Goal: Transaction & Acquisition: Purchase product/service

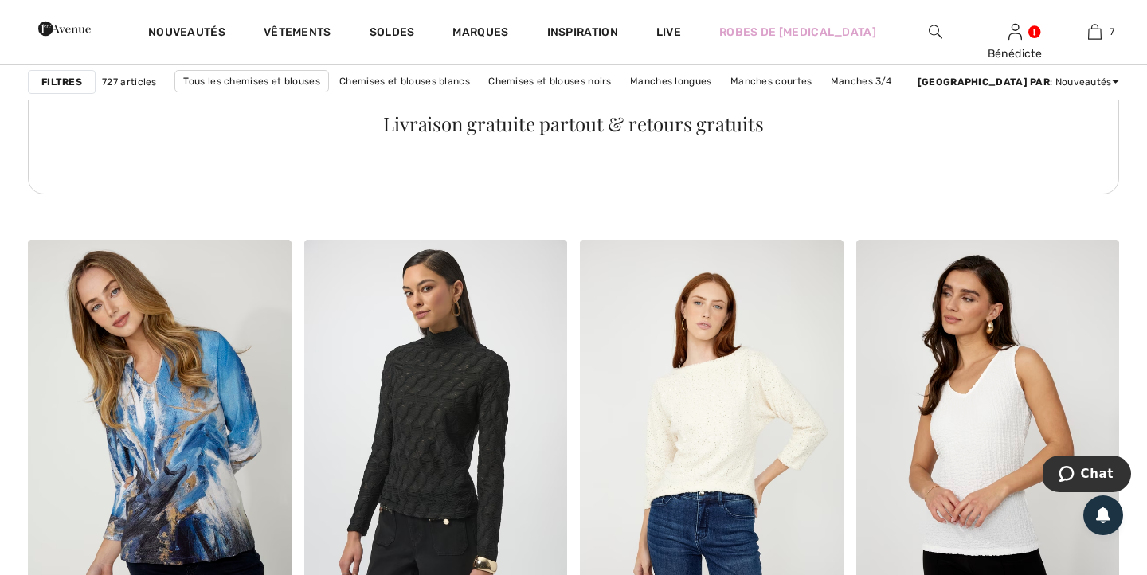
scroll to position [2043, 0]
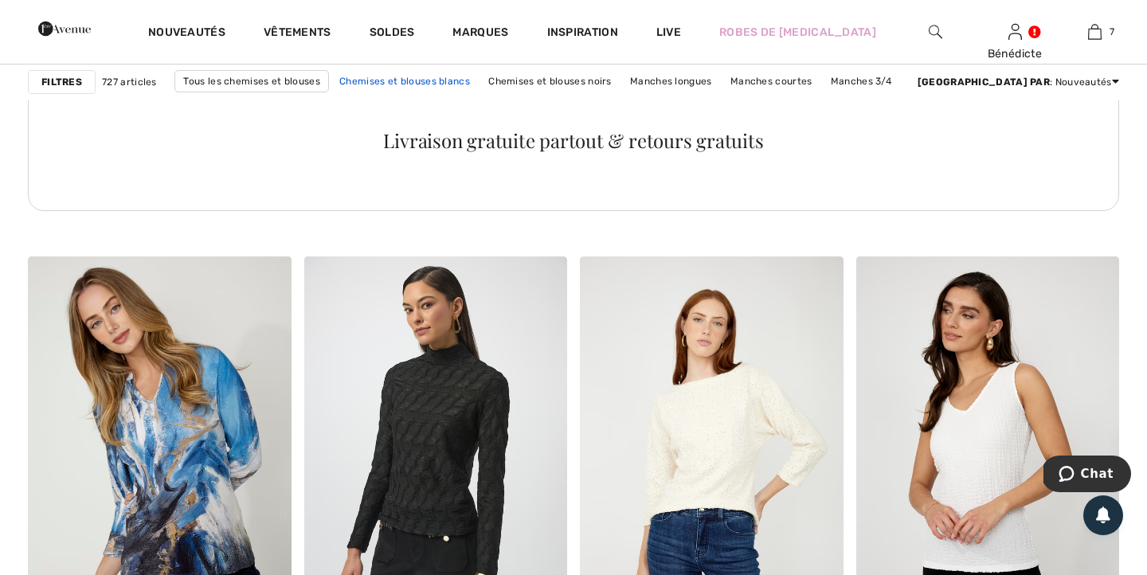
click at [418, 79] on link "Chemises et blouses blancs" at bounding box center [404, 81] width 147 height 21
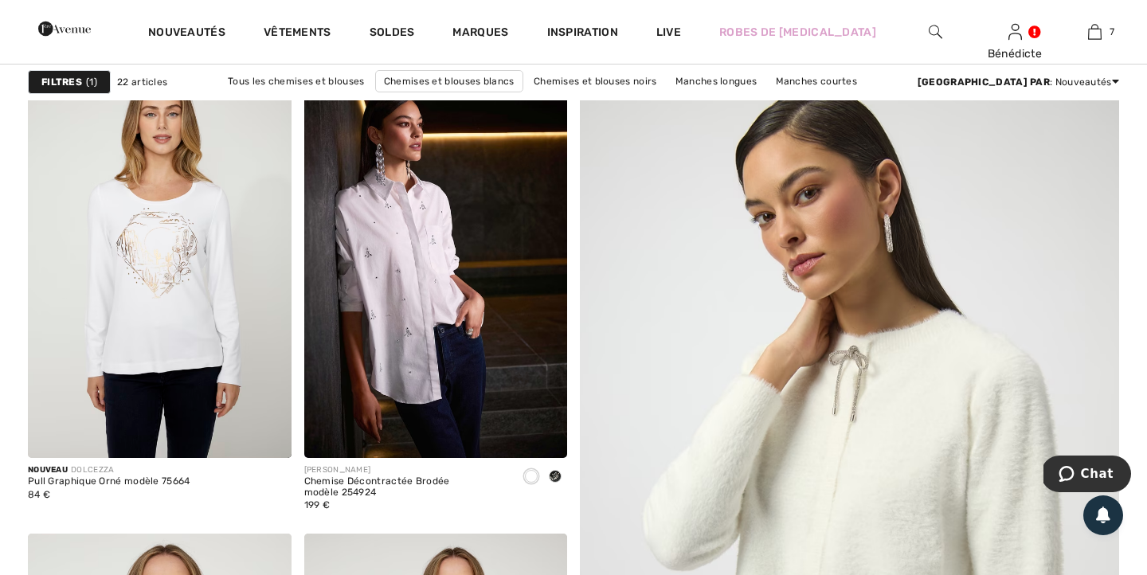
scroll to position [173, 0]
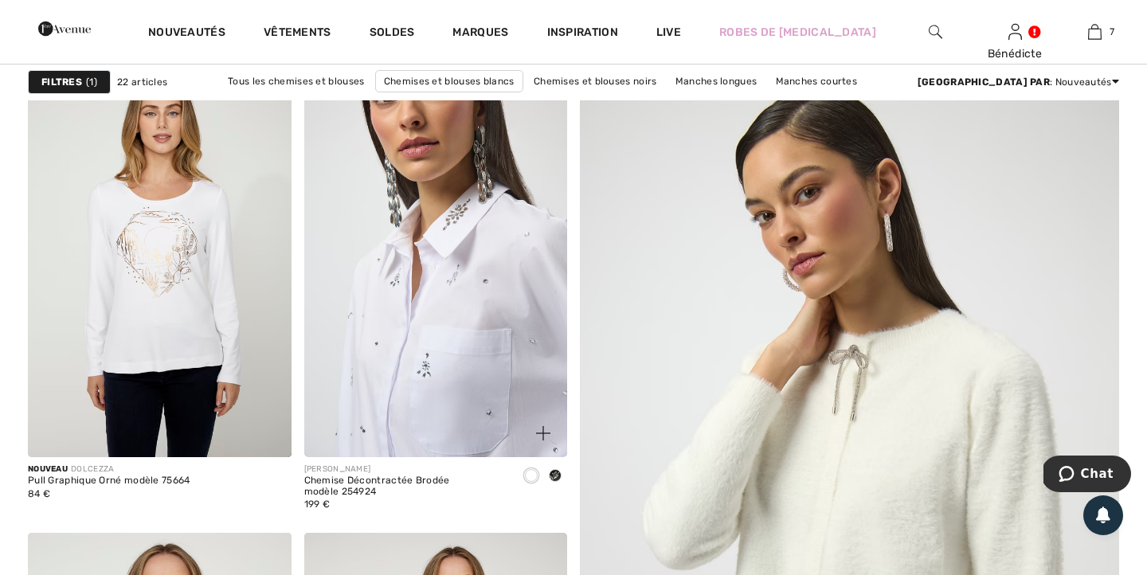
click at [422, 297] on img at bounding box center [436, 259] width 264 height 395
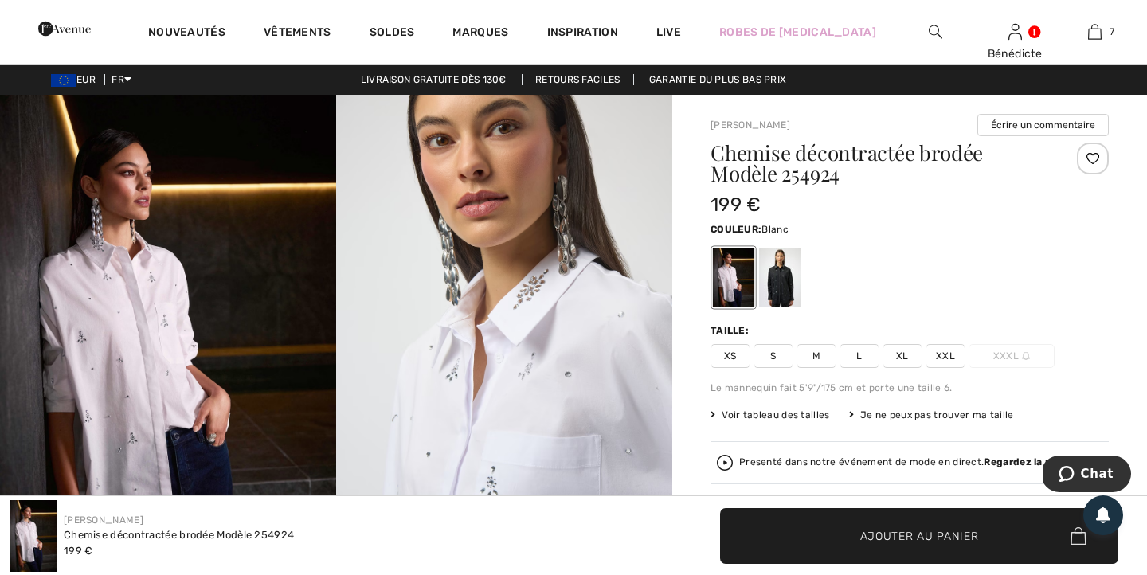
click at [903, 352] on span "XL" at bounding box center [903, 356] width 40 height 24
click at [862, 543] on span "Ajouter au panier" at bounding box center [920, 535] width 119 height 17
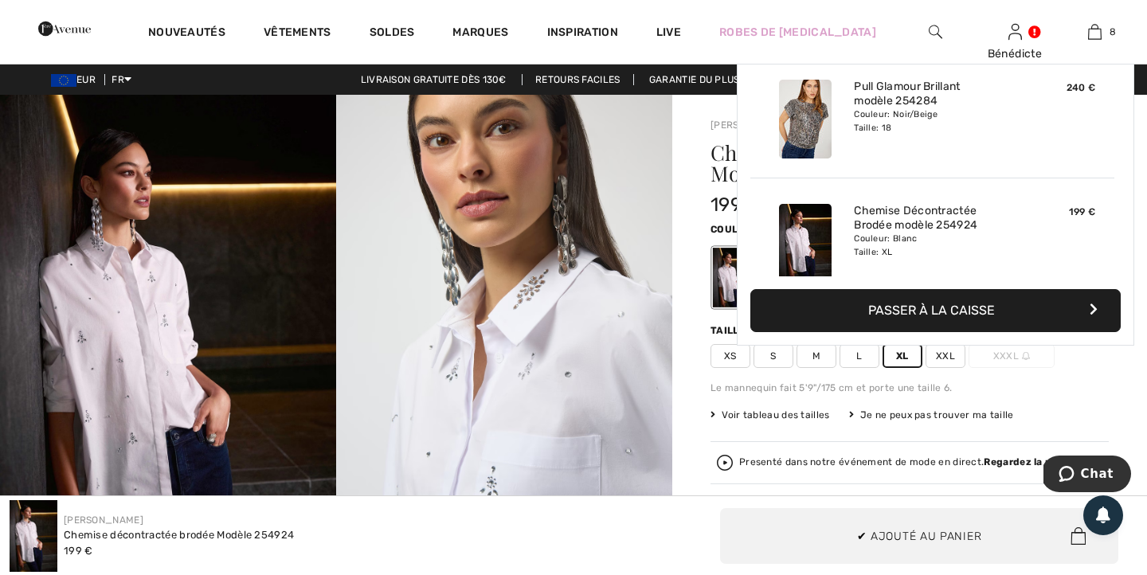
scroll to position [795, 0]
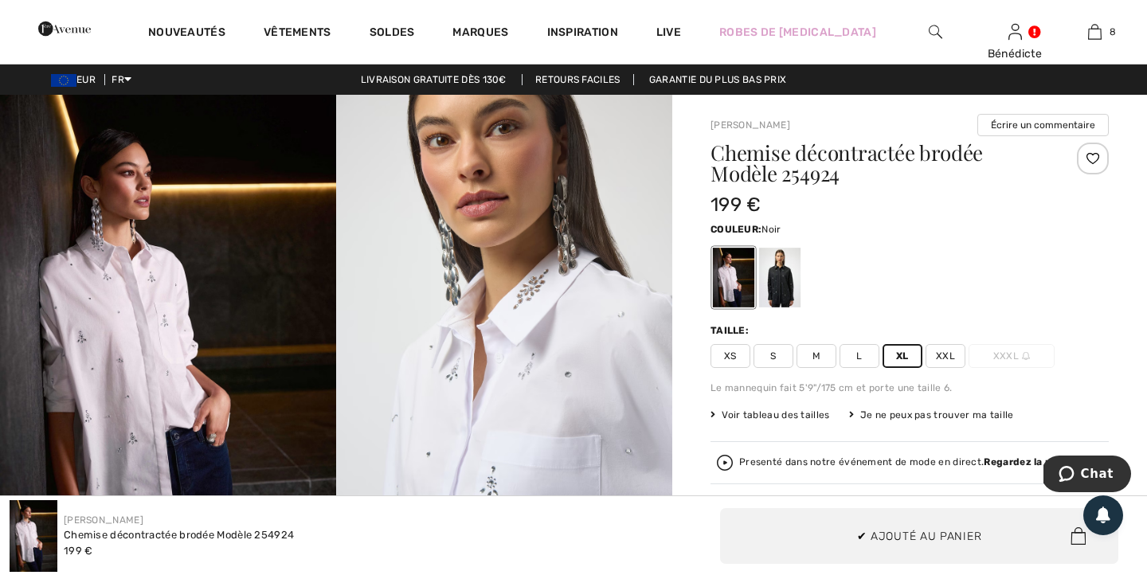
click at [780, 284] on div at bounding box center [779, 278] width 41 height 60
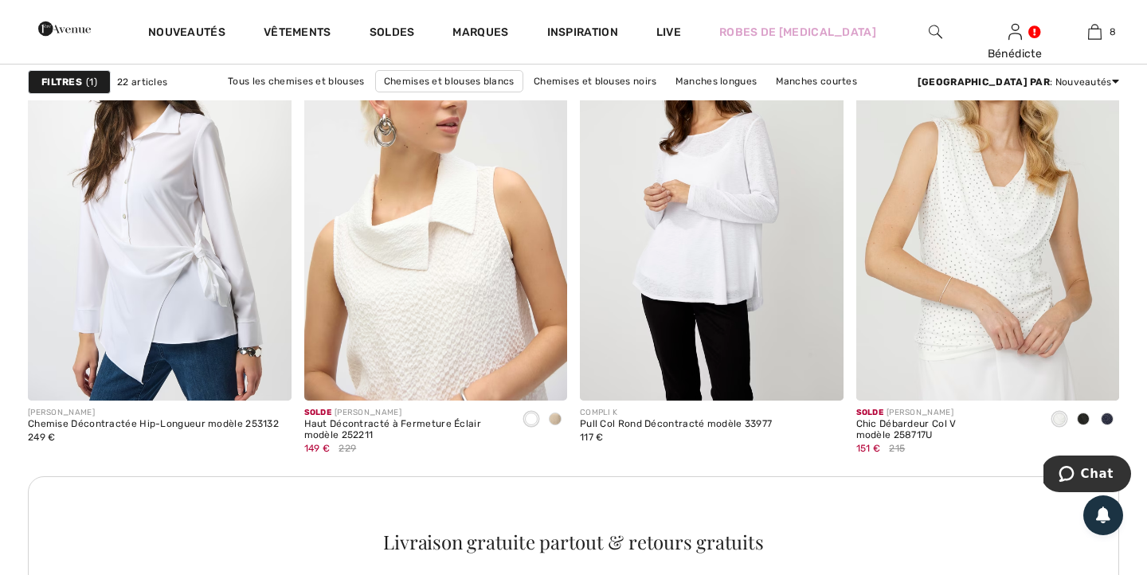
scroll to position [1645, 0]
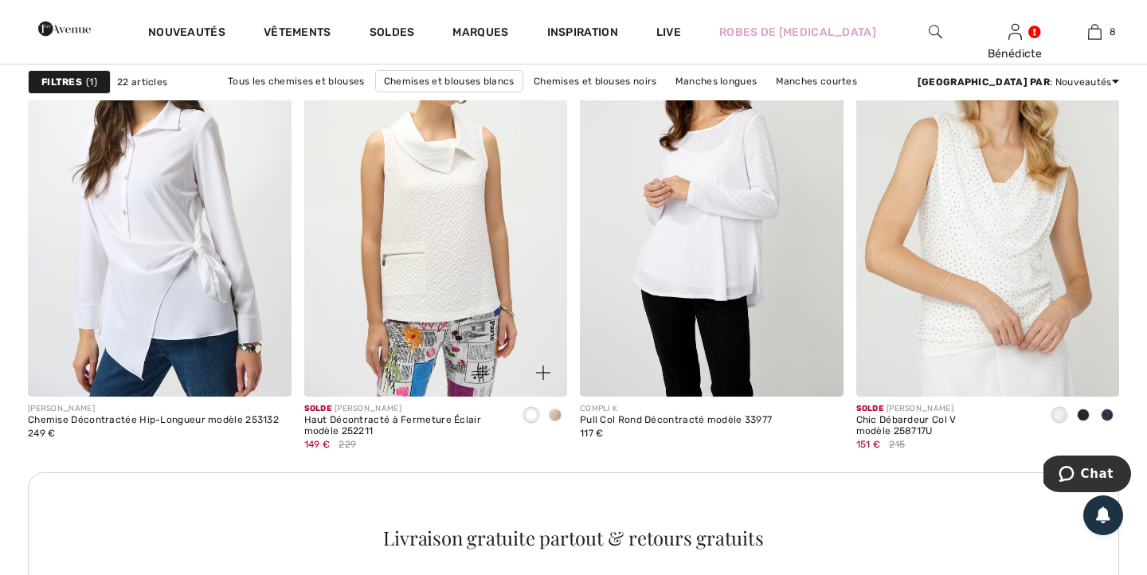
click at [559, 418] on span at bounding box center [555, 415] width 13 height 13
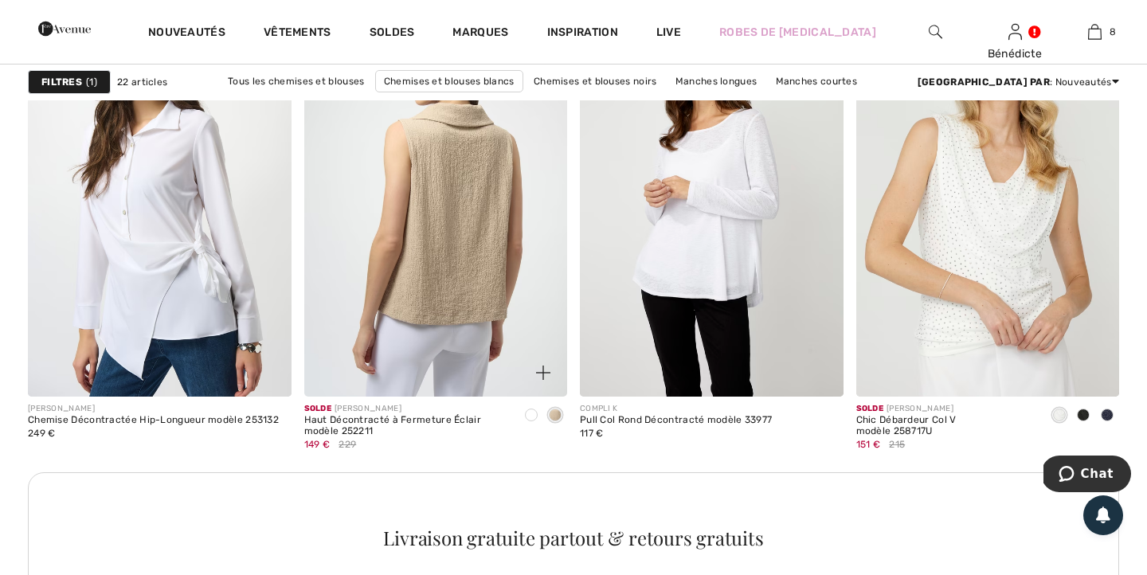
click at [491, 328] on img at bounding box center [436, 199] width 264 height 395
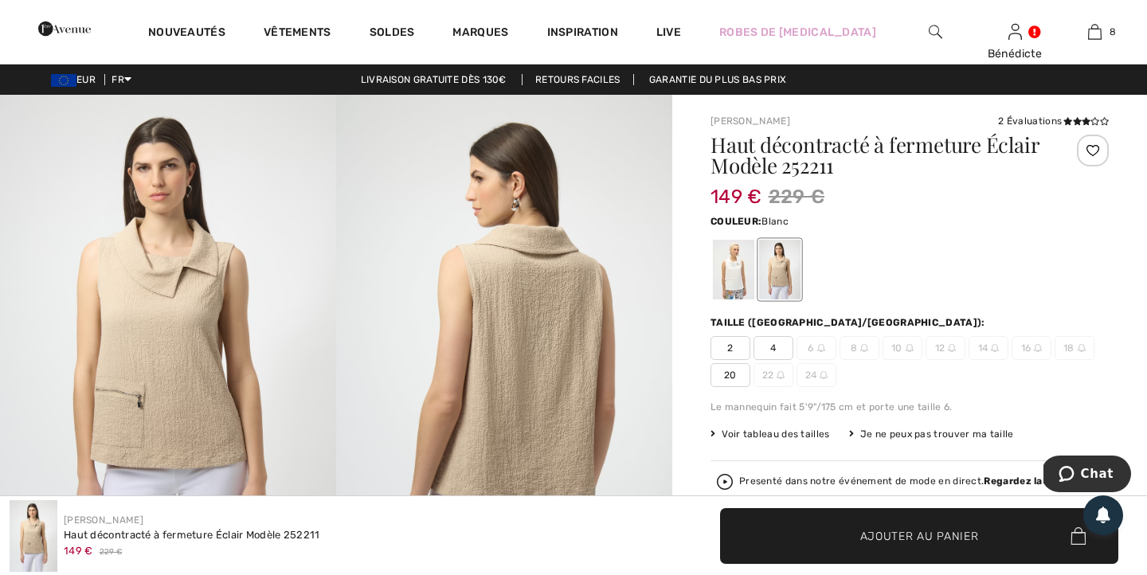
click at [737, 280] on div at bounding box center [733, 270] width 41 height 60
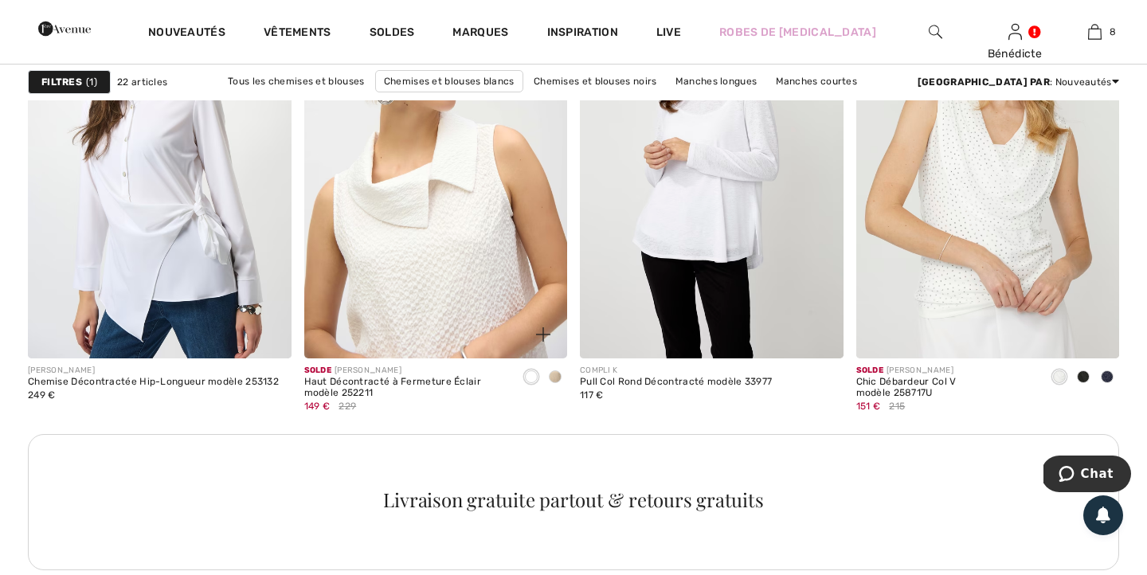
scroll to position [1679, 0]
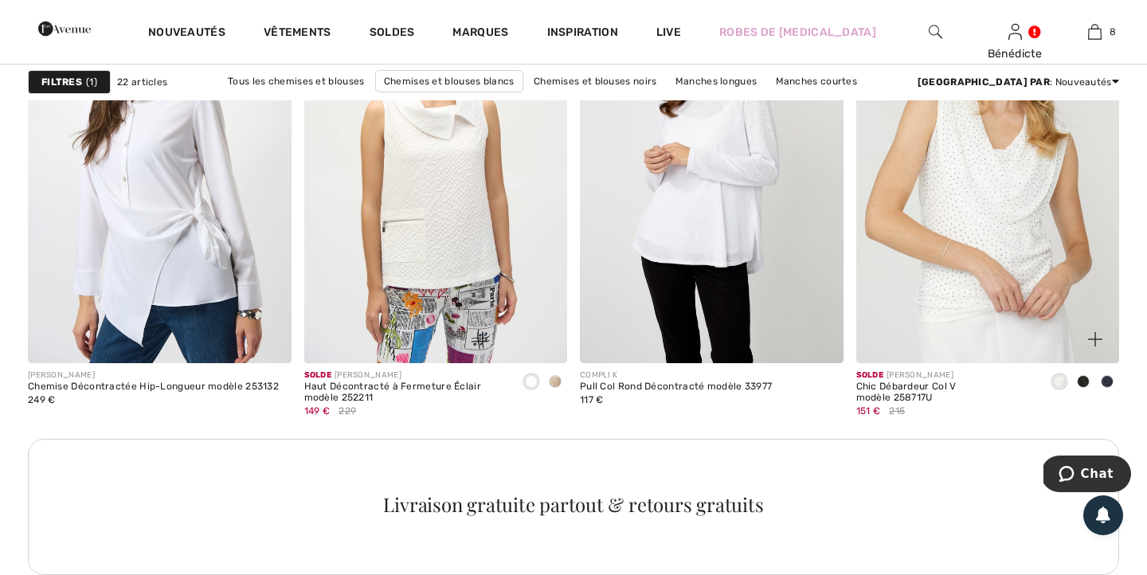
click at [1087, 385] on span at bounding box center [1083, 381] width 13 height 13
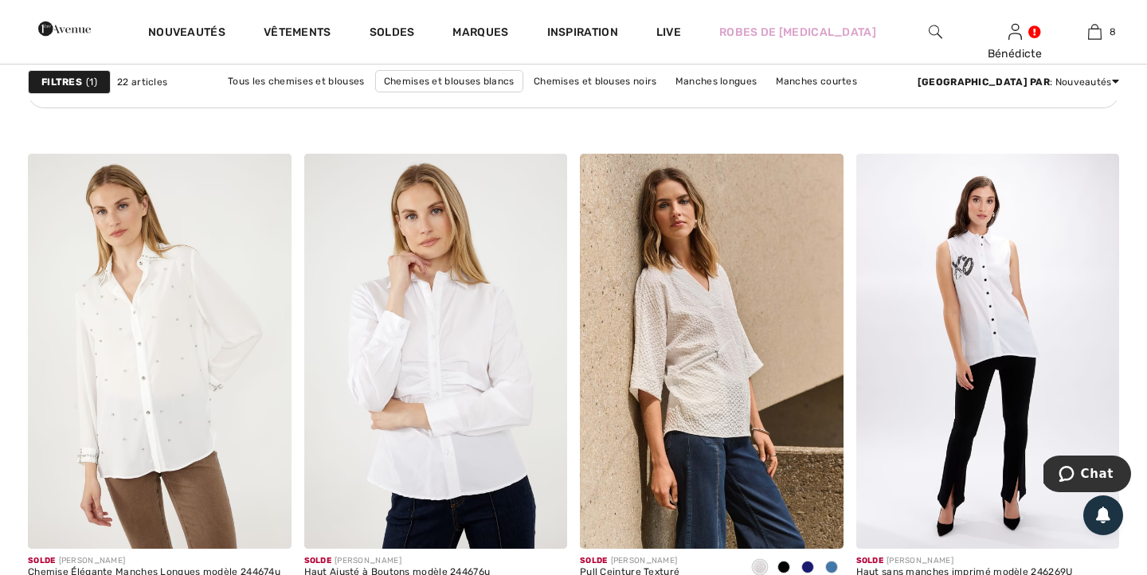
scroll to position [2148, 0]
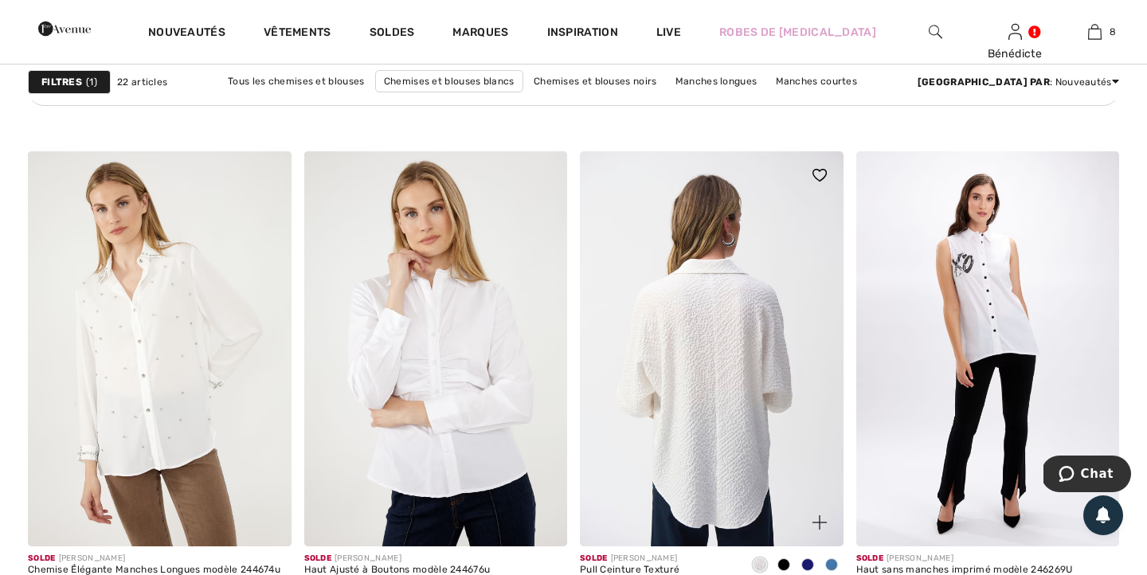
click at [697, 308] on img at bounding box center [712, 348] width 264 height 395
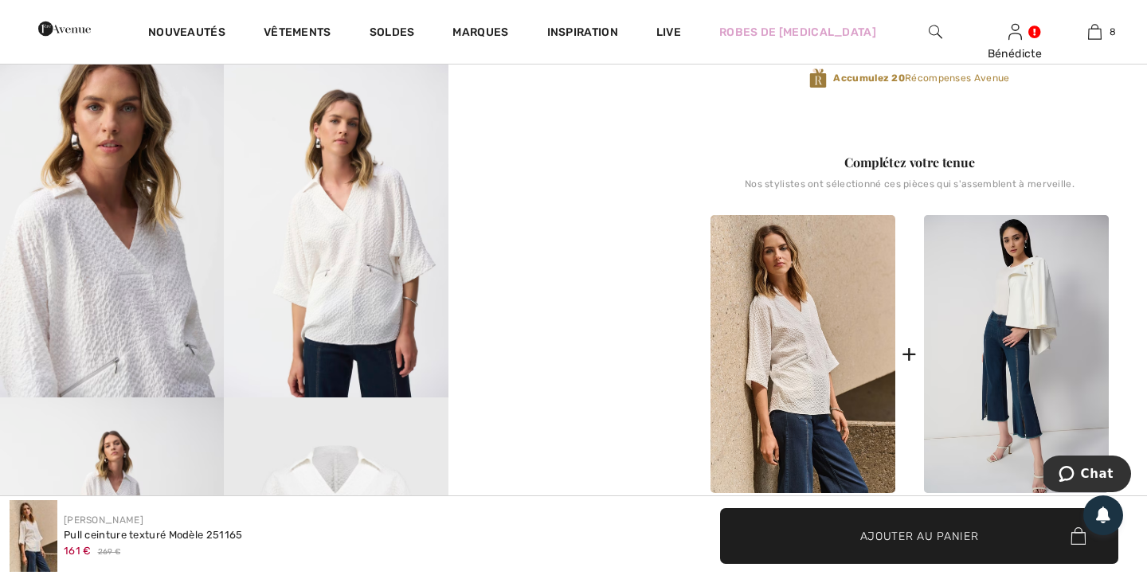
scroll to position [539, 0]
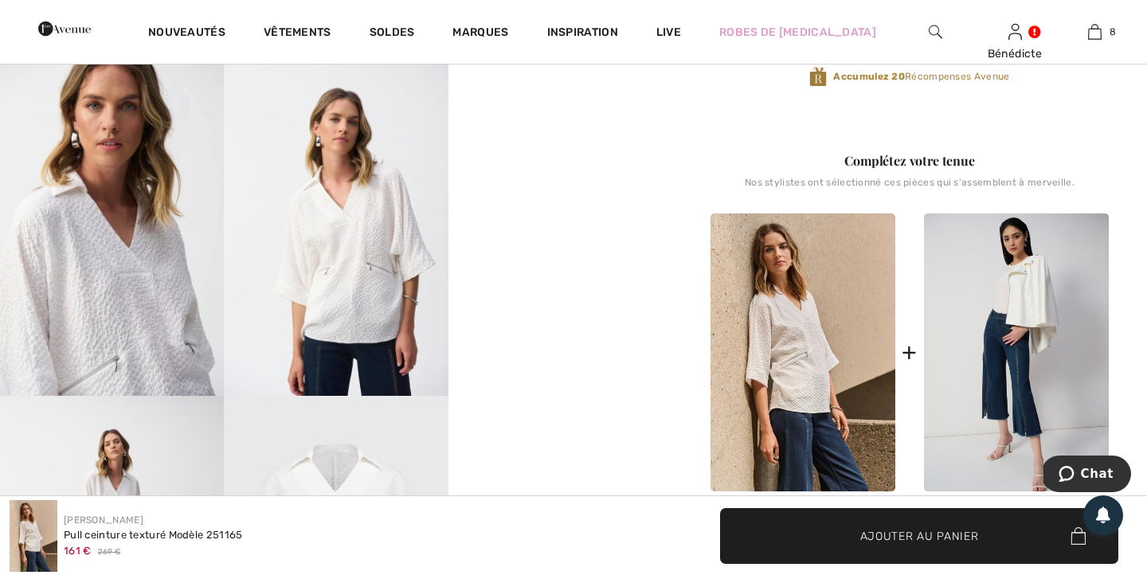
click at [393, 296] on img at bounding box center [336, 228] width 224 height 336
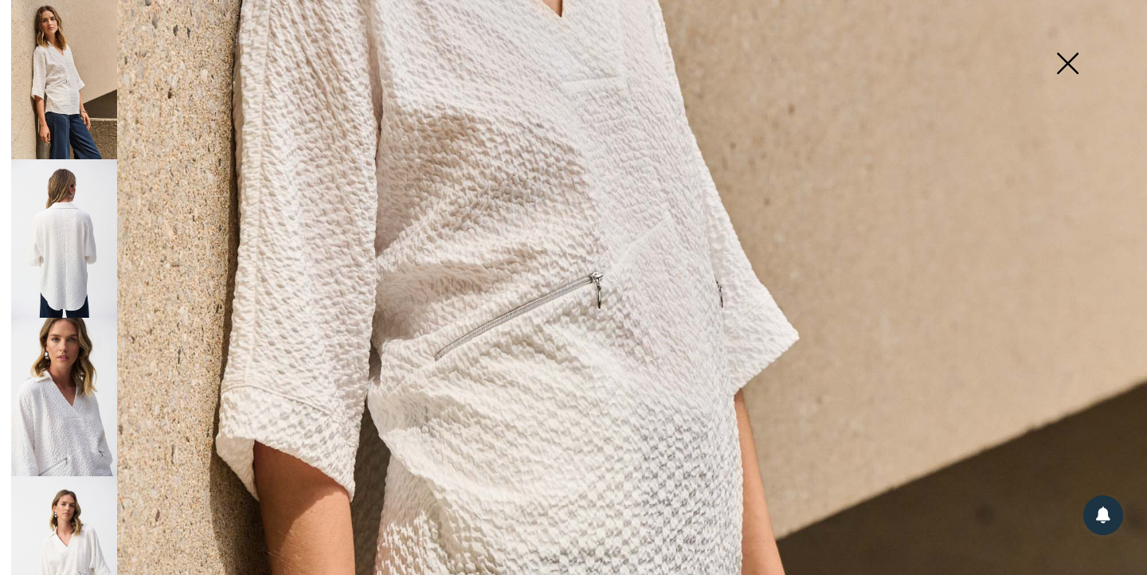
scroll to position [434, 0]
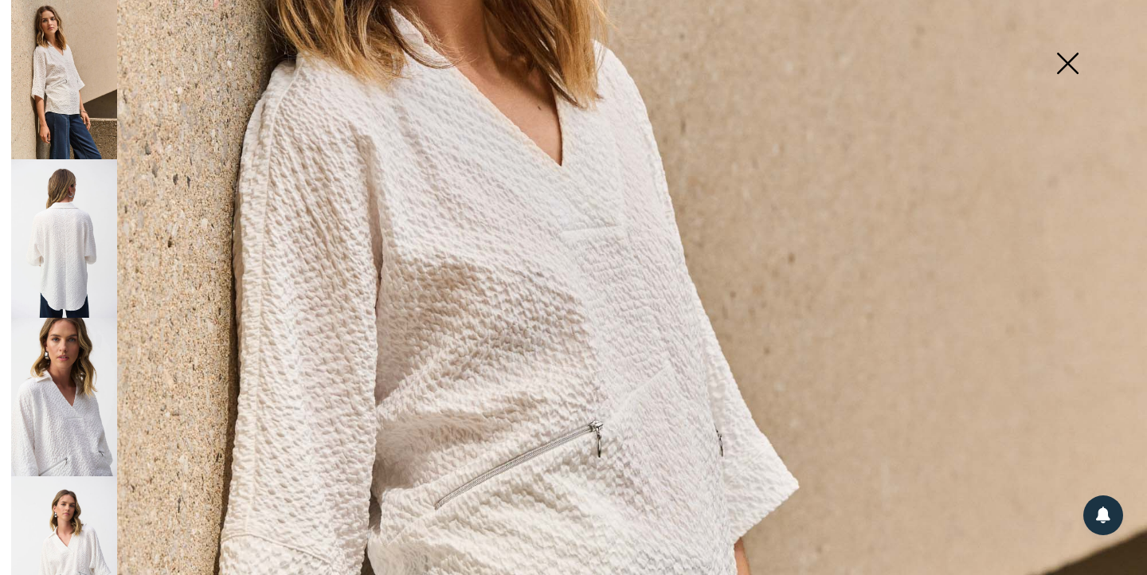
click at [1054, 69] on img at bounding box center [1068, 65] width 80 height 82
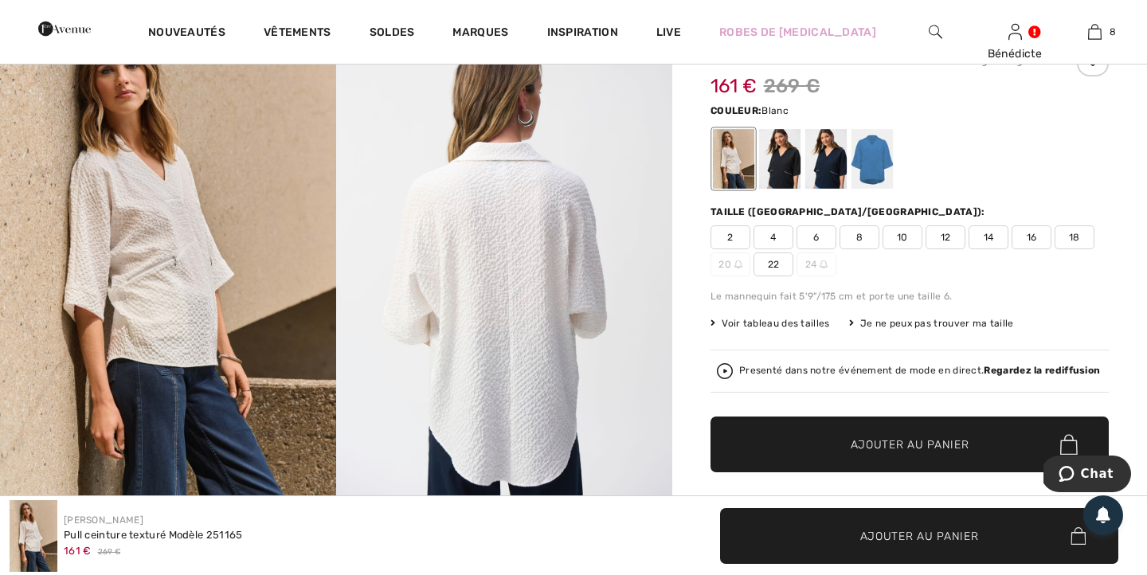
scroll to position [17, 0]
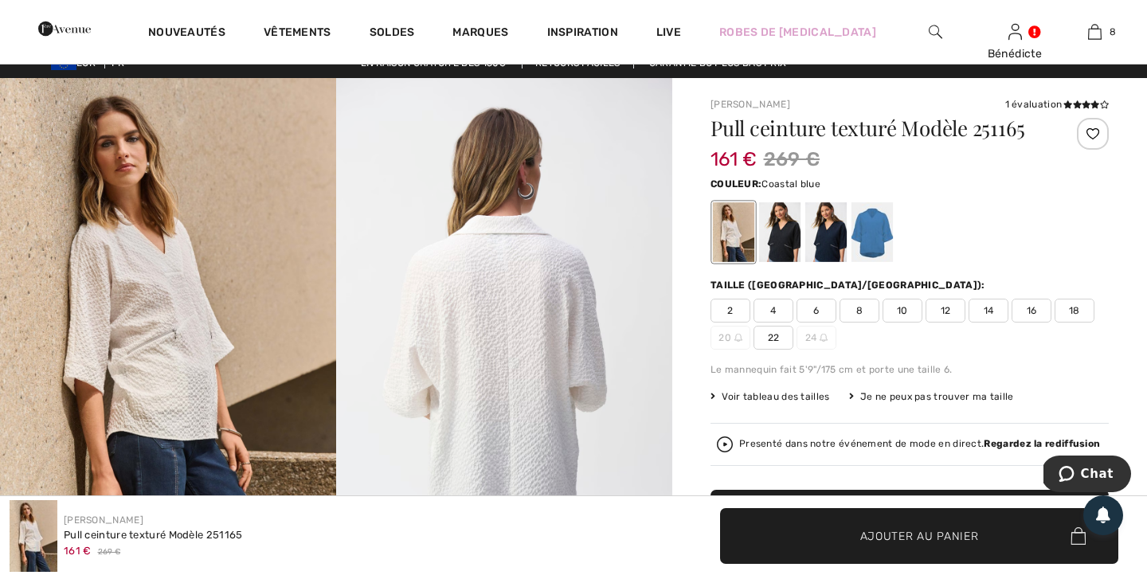
click at [877, 218] on div at bounding box center [872, 232] width 41 height 60
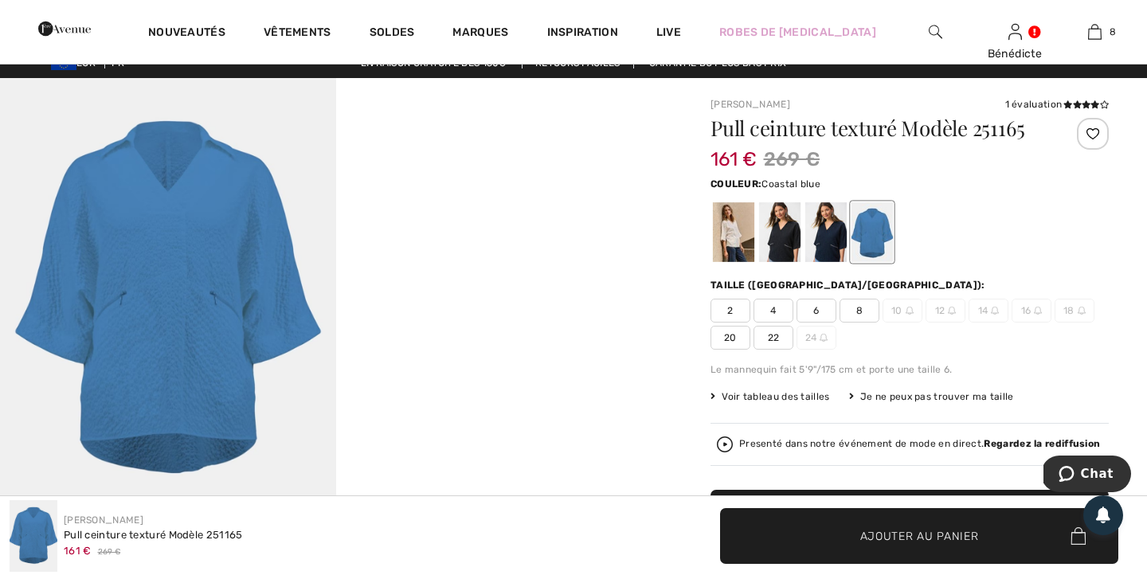
click at [244, 276] on img at bounding box center [168, 301] width 336 height 446
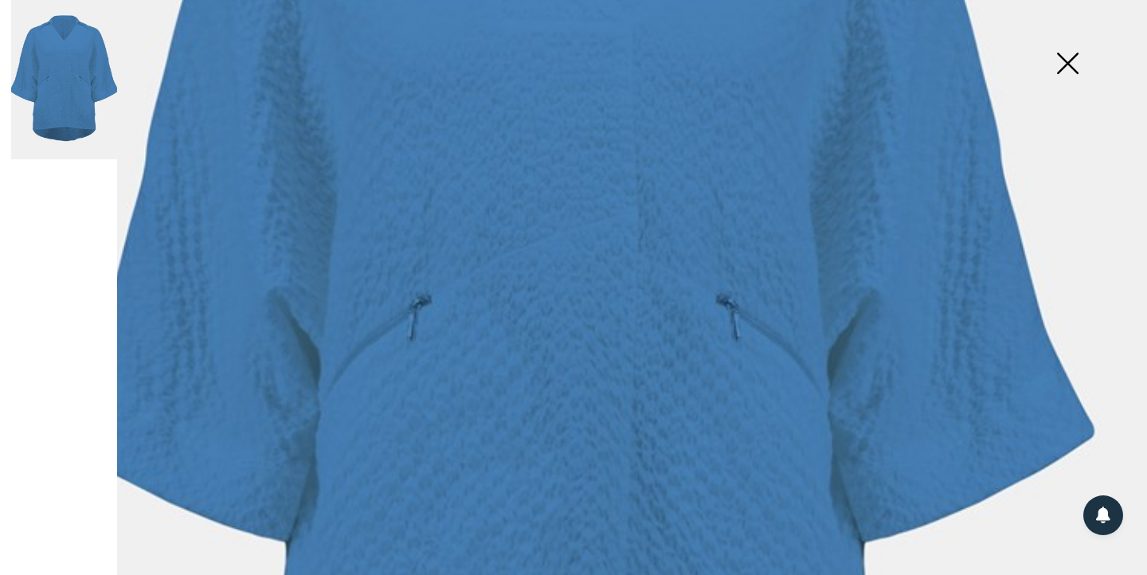
click at [1078, 61] on img at bounding box center [1068, 65] width 80 height 82
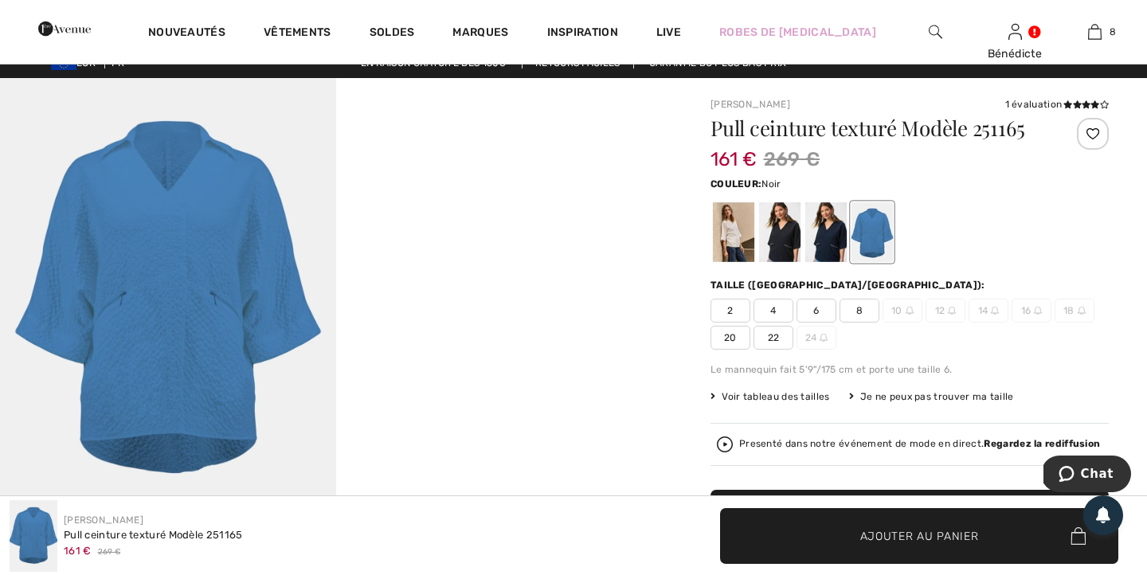
click at [781, 253] on div at bounding box center [779, 232] width 41 height 60
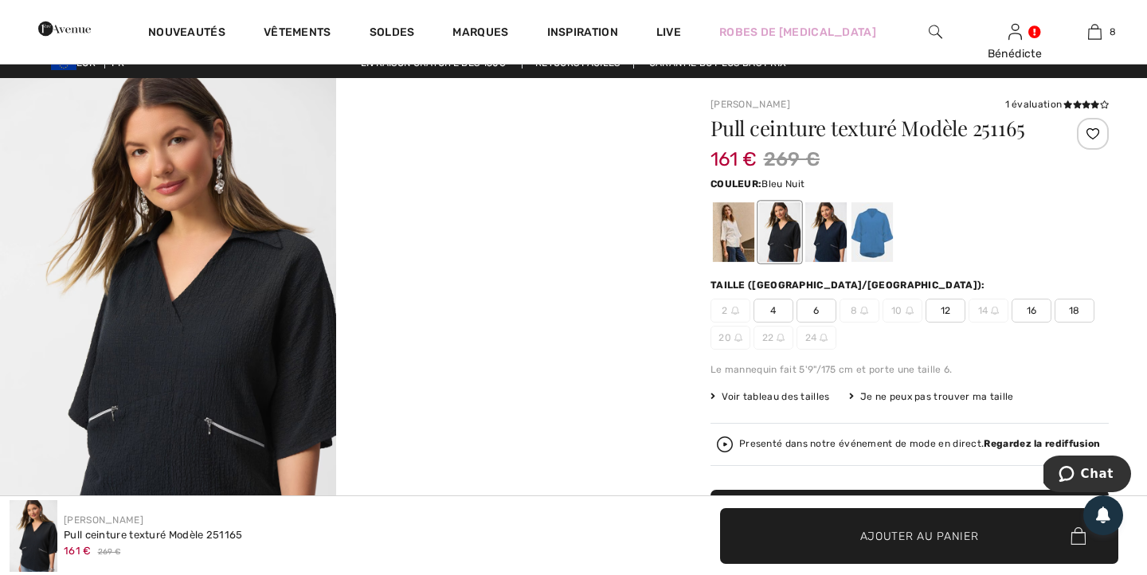
click at [824, 243] on div at bounding box center [826, 232] width 41 height 60
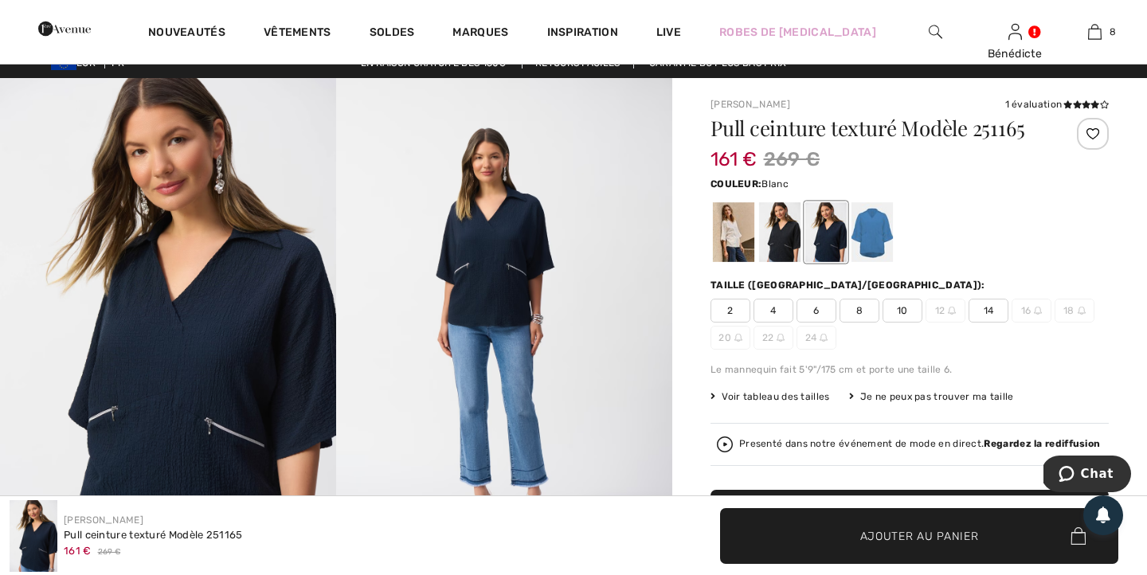
click at [727, 233] on div at bounding box center [733, 232] width 41 height 60
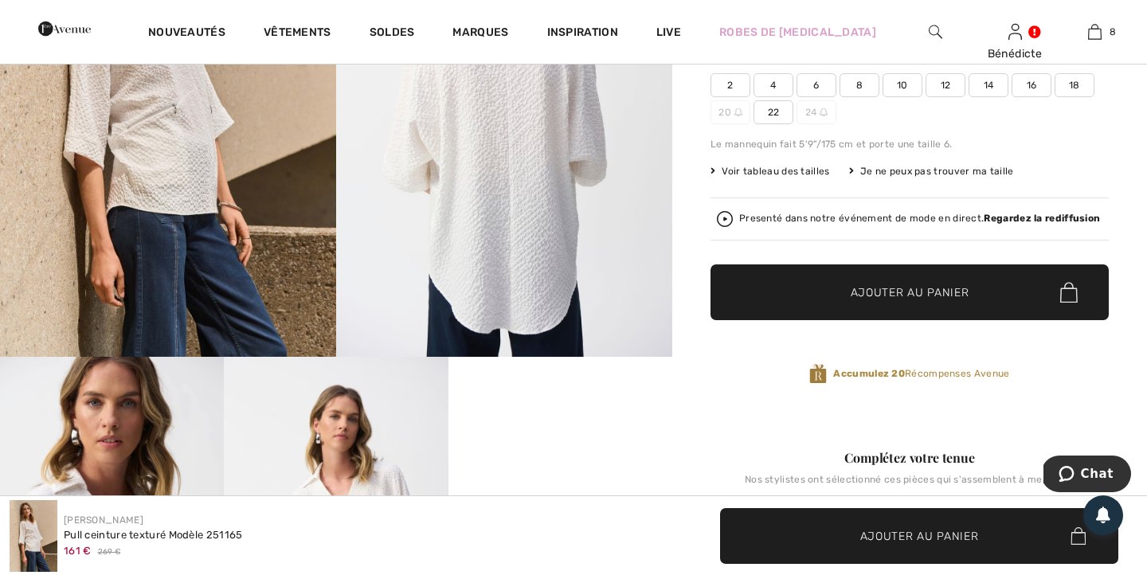
scroll to position [0, 0]
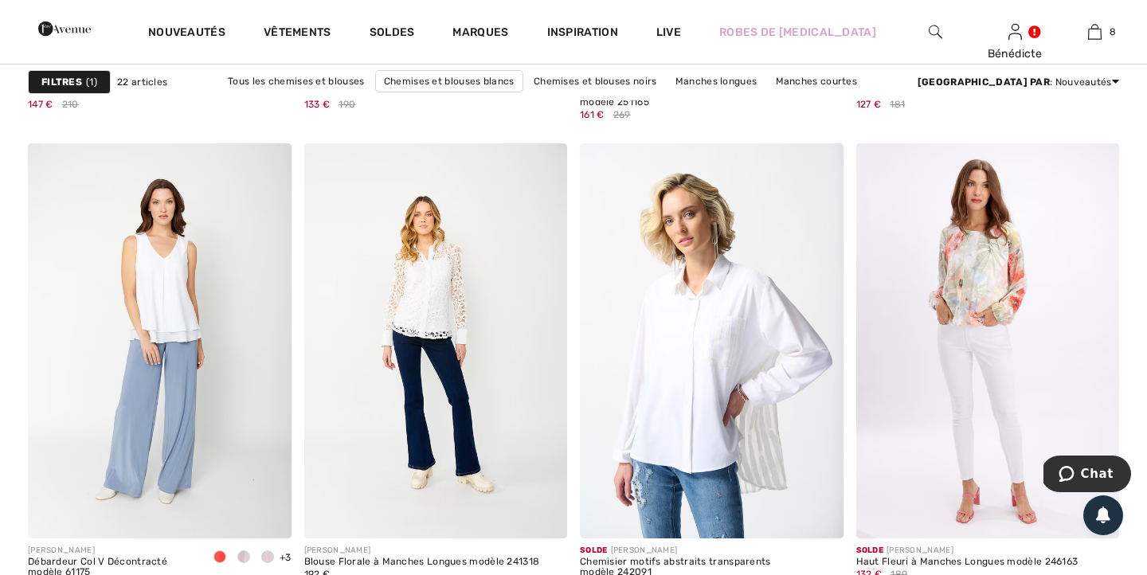
scroll to position [2633, 0]
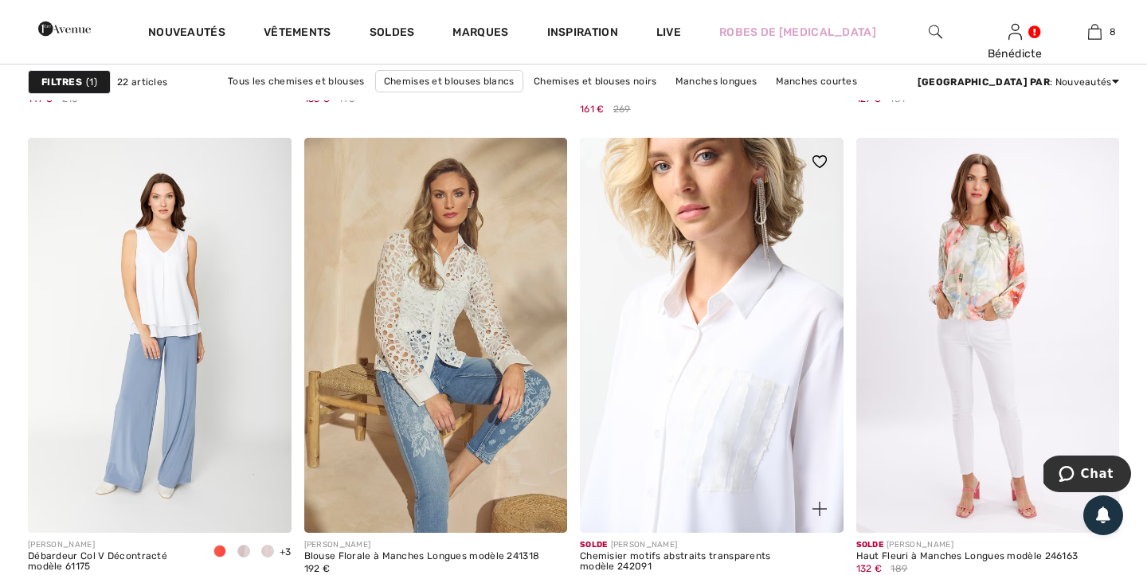
click at [651, 359] on img at bounding box center [712, 335] width 264 height 395
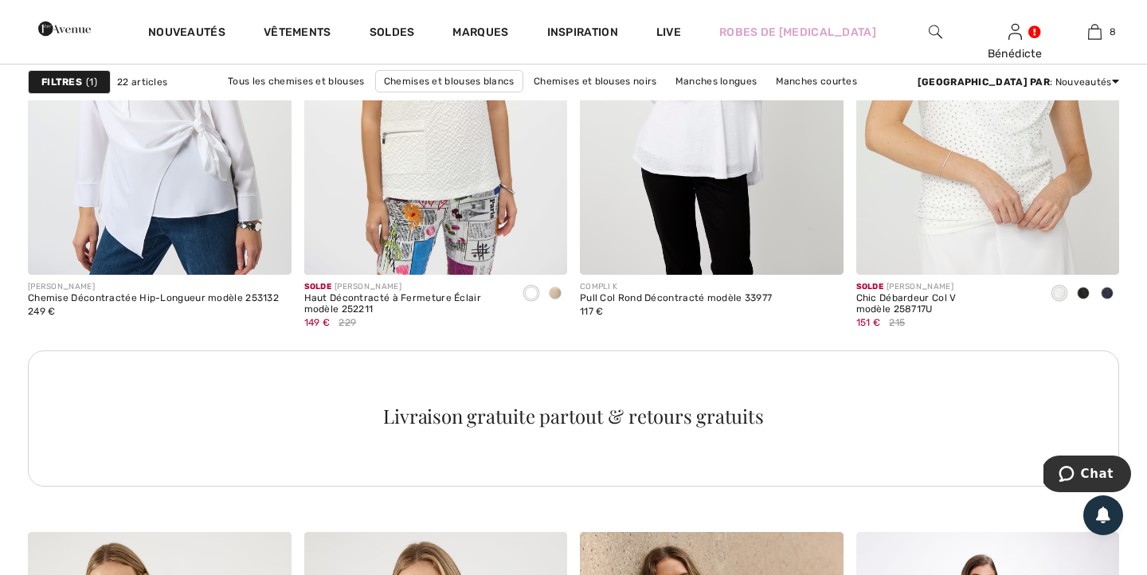
scroll to position [1739, 0]
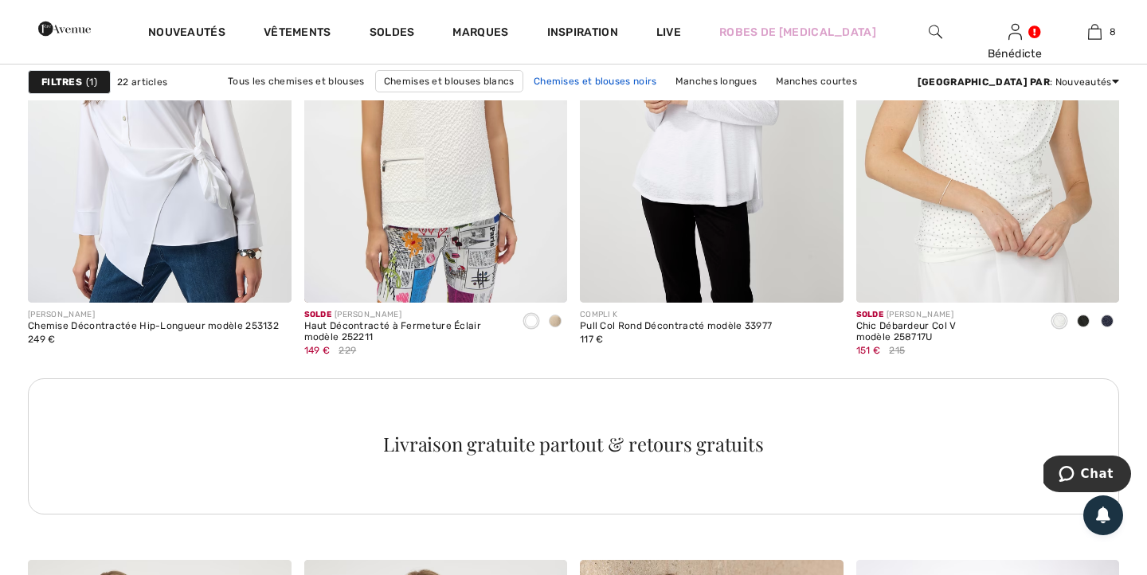
click at [566, 87] on link "Chemises et blouses noirs" at bounding box center [595, 81] width 139 height 21
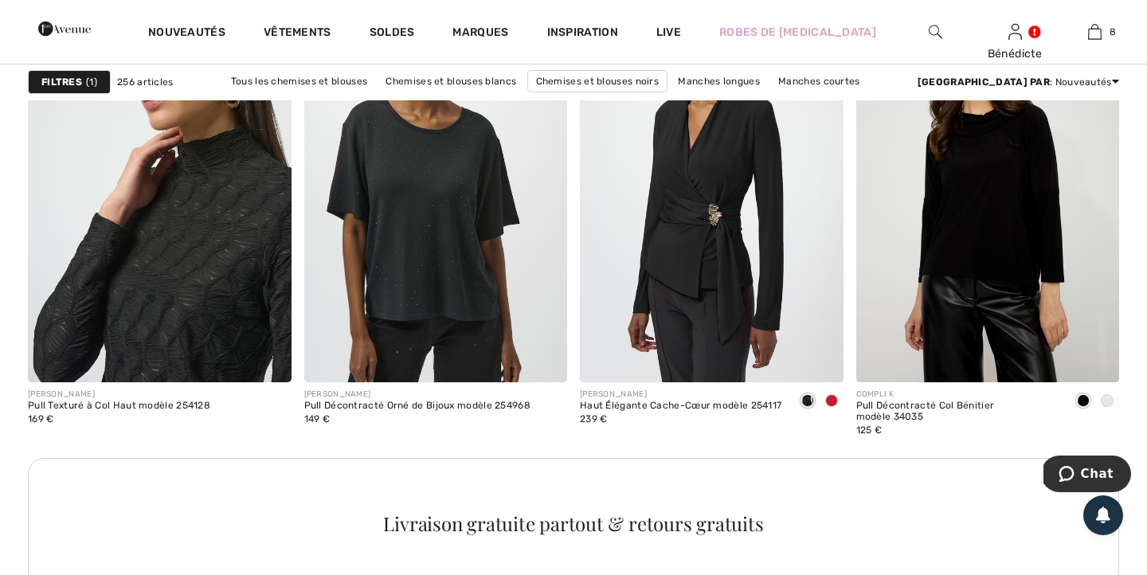
scroll to position [3254, 0]
click at [135, 280] on img at bounding box center [160, 184] width 264 height 395
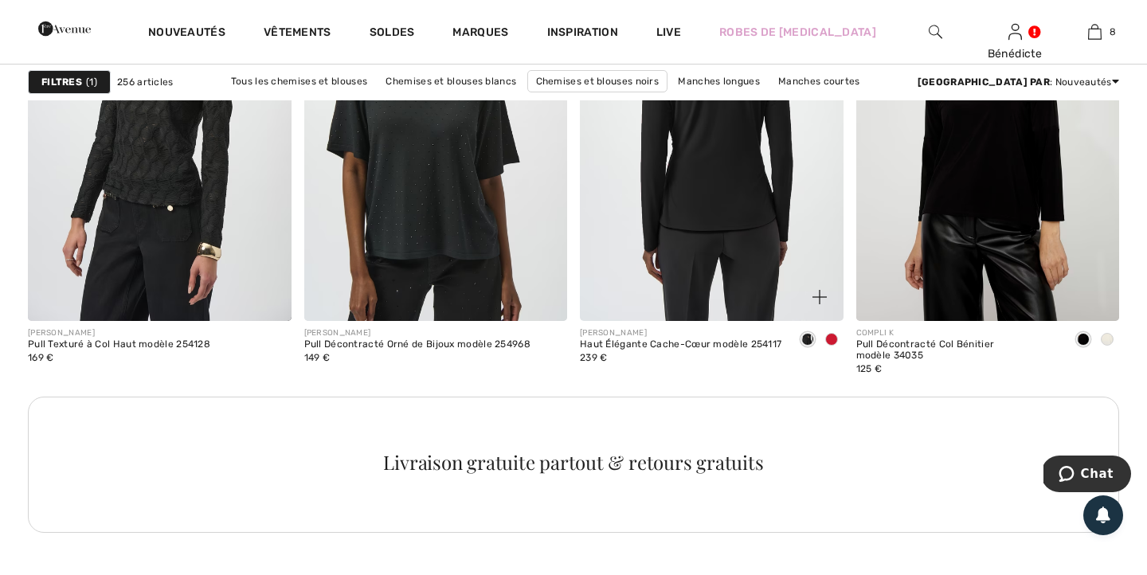
scroll to position [3325, 0]
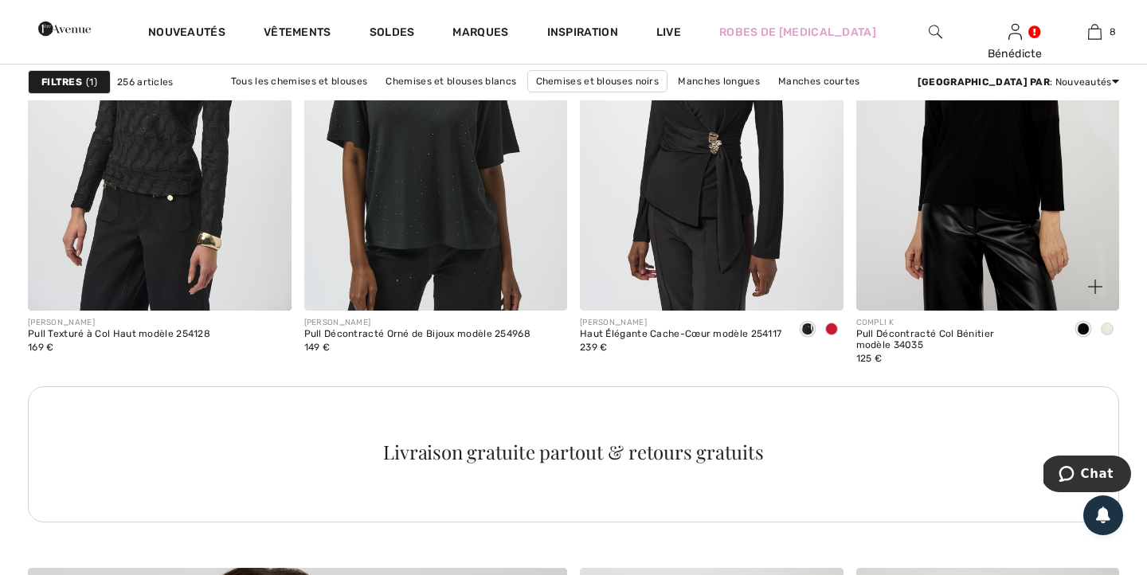
click at [1108, 331] on span at bounding box center [1107, 329] width 13 height 13
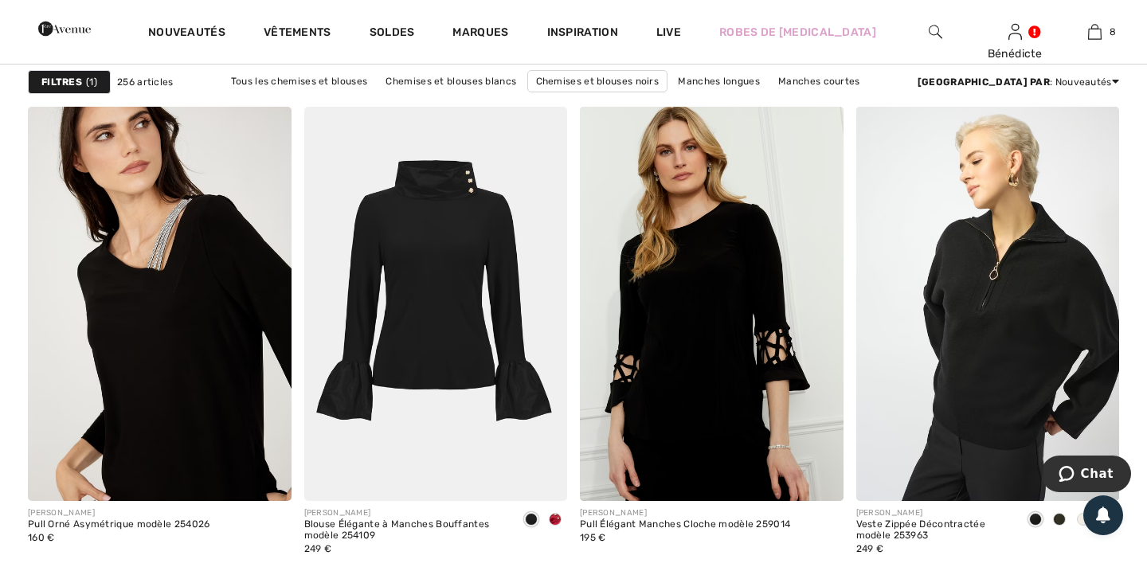
scroll to position [5205, 0]
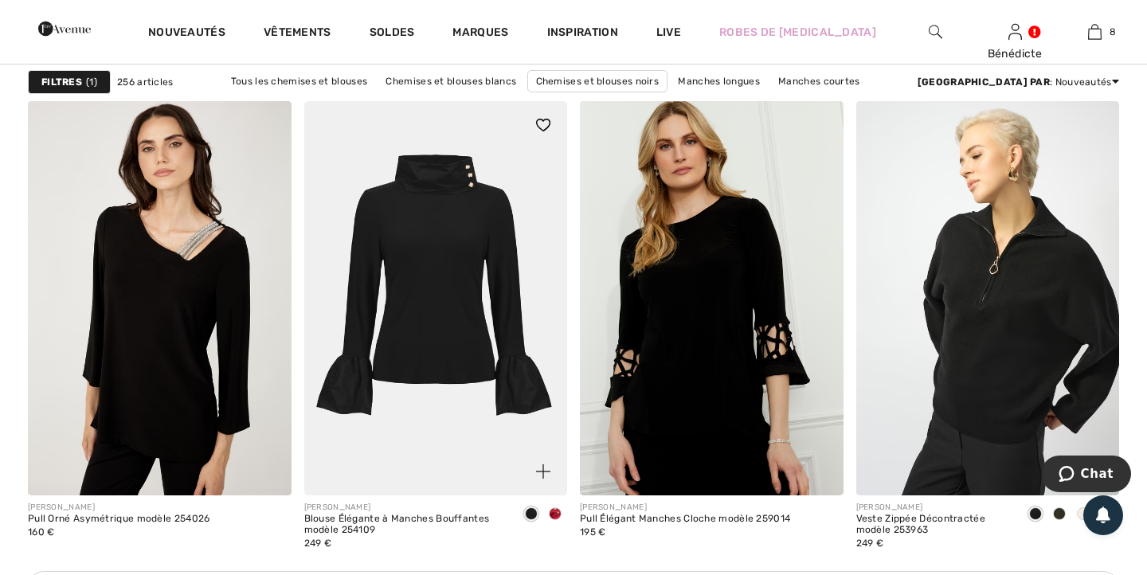
click at [451, 296] on img at bounding box center [436, 298] width 264 height 395
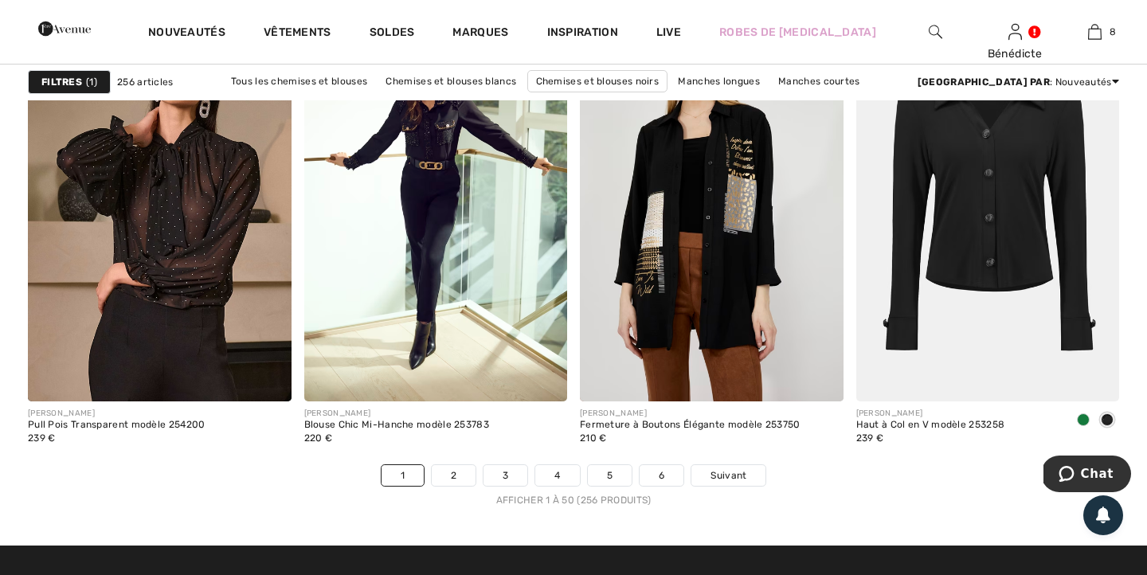
scroll to position [7002, 0]
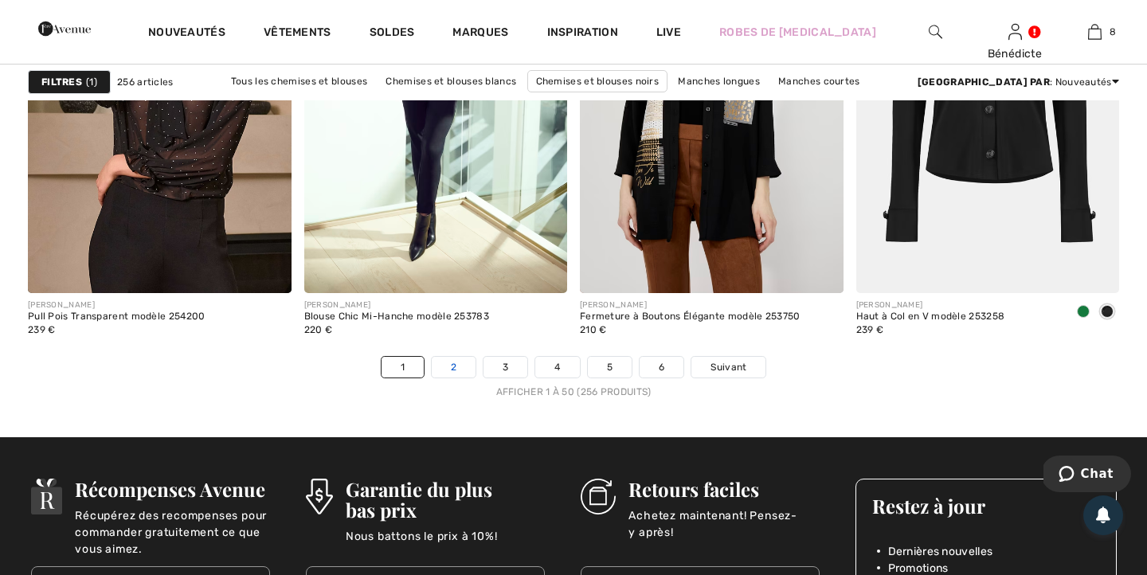
click at [455, 373] on link "2" at bounding box center [454, 367] width 44 height 21
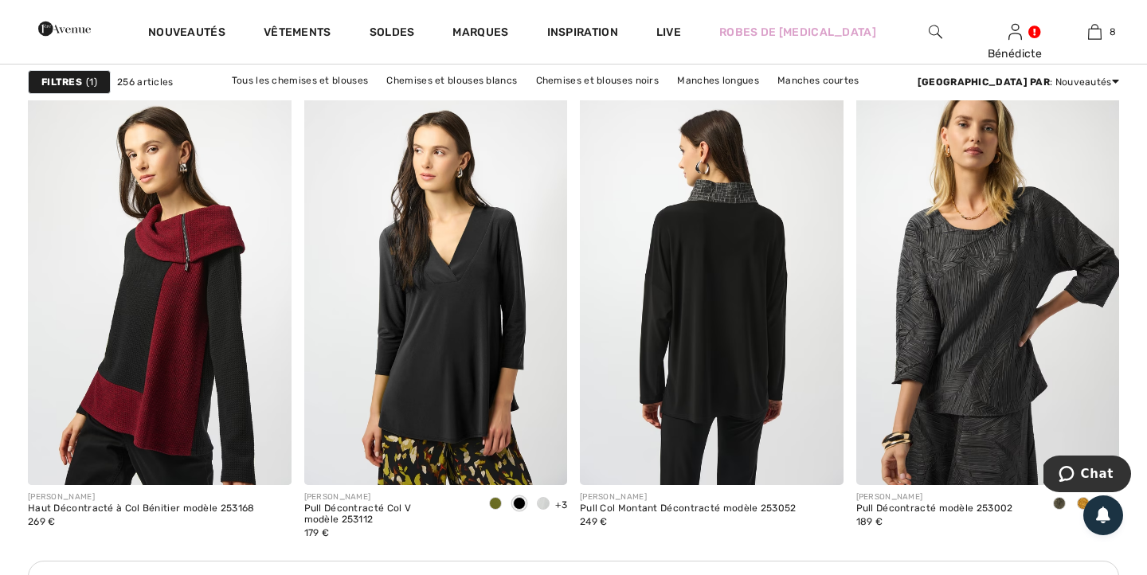
scroll to position [5220, 0]
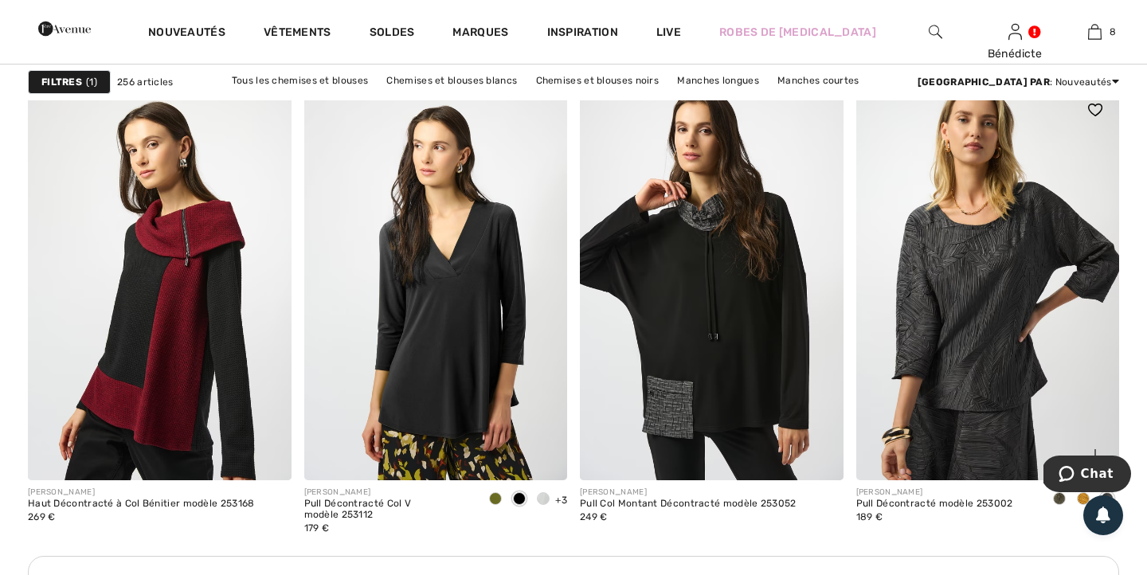
click at [958, 334] on img at bounding box center [989, 283] width 264 height 395
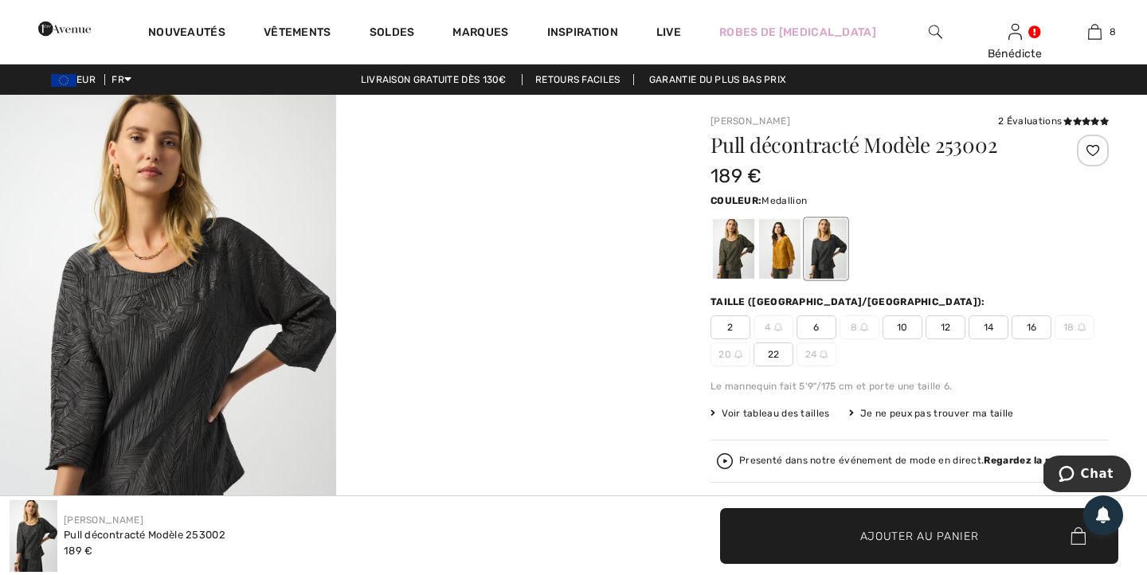
click at [795, 257] on div at bounding box center [779, 249] width 41 height 60
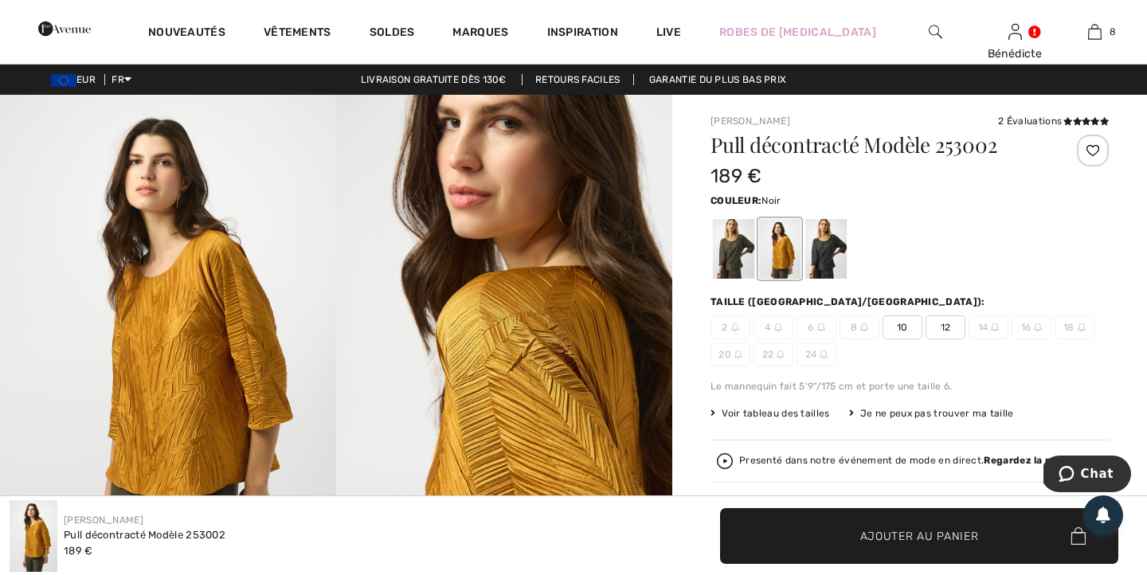
click at [819, 256] on div at bounding box center [826, 249] width 41 height 60
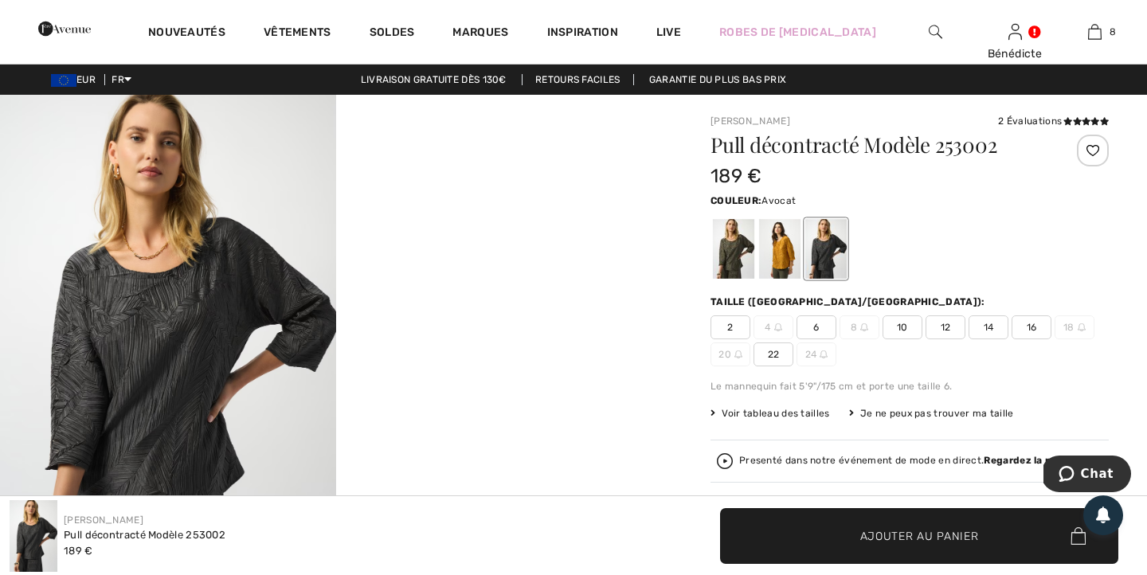
click at [735, 249] on div at bounding box center [733, 249] width 41 height 60
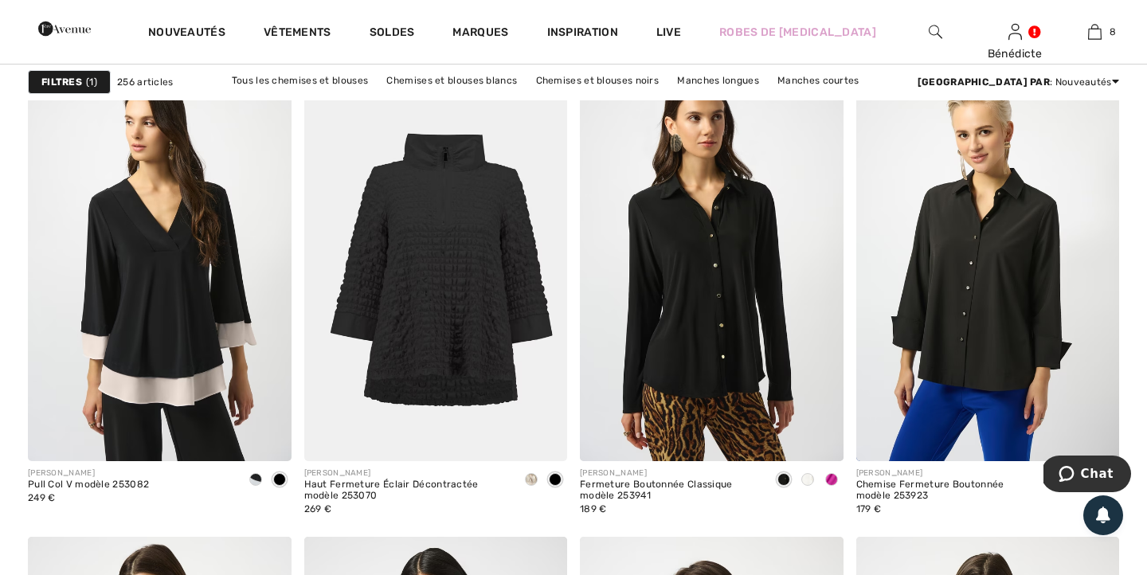
scroll to position [5899, 0]
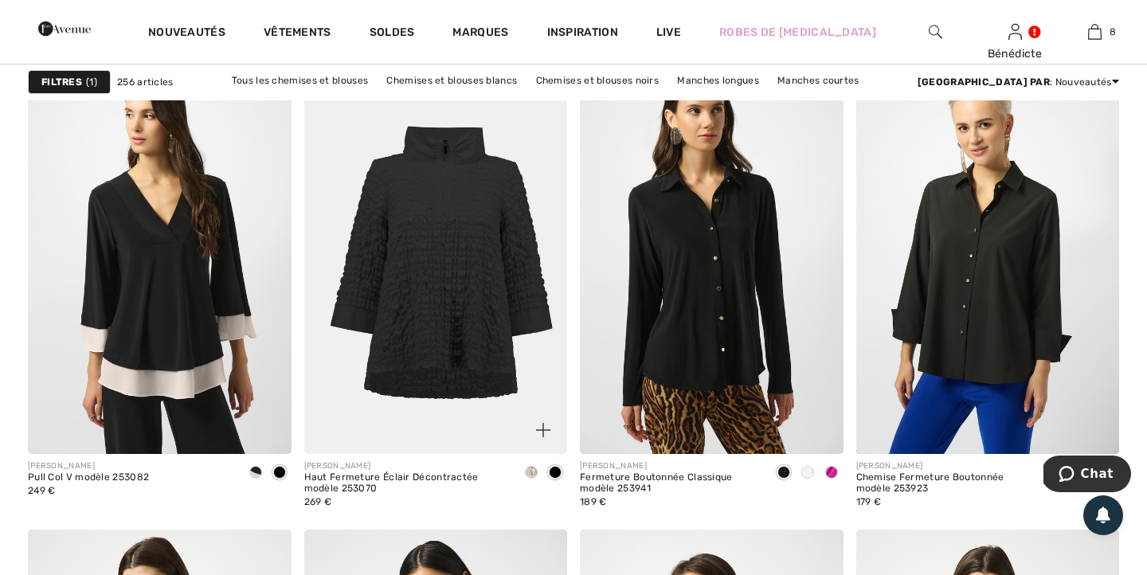
click at [473, 264] on img at bounding box center [436, 257] width 264 height 395
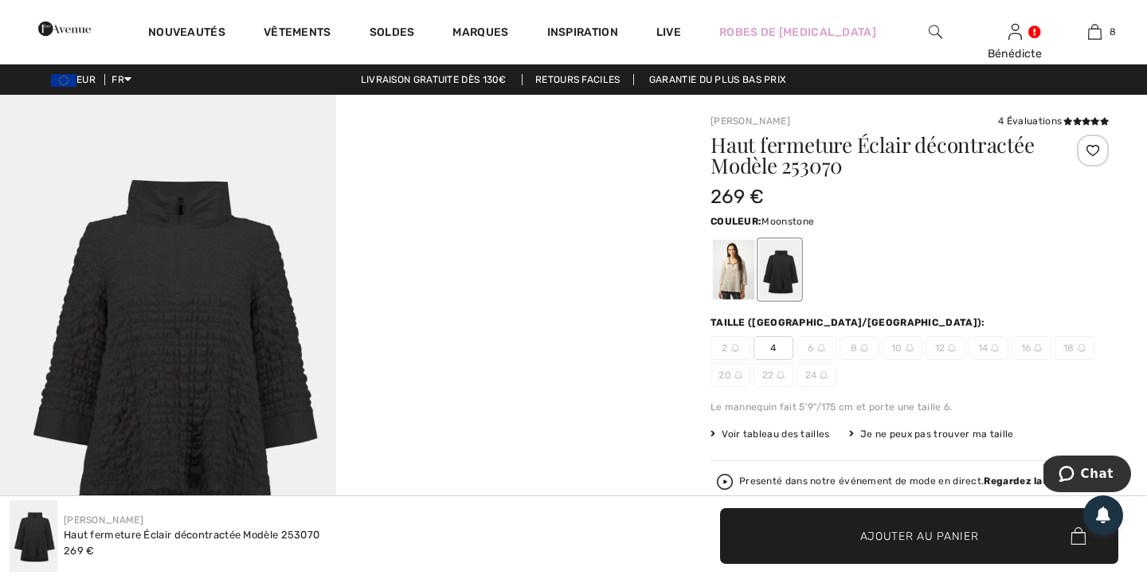
click at [731, 290] on div at bounding box center [733, 270] width 41 height 60
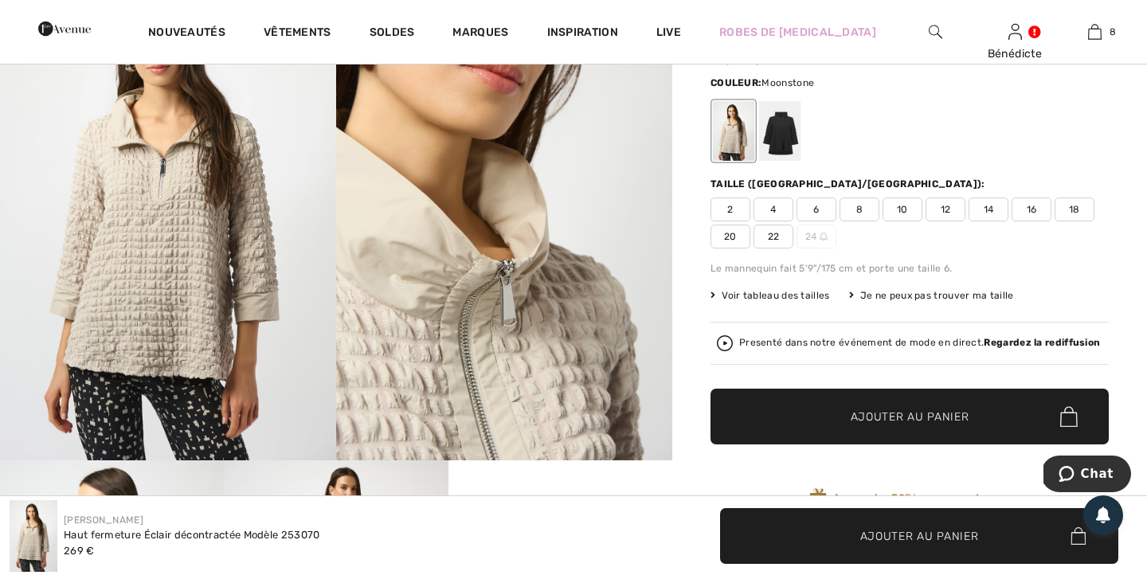
scroll to position [146, 0]
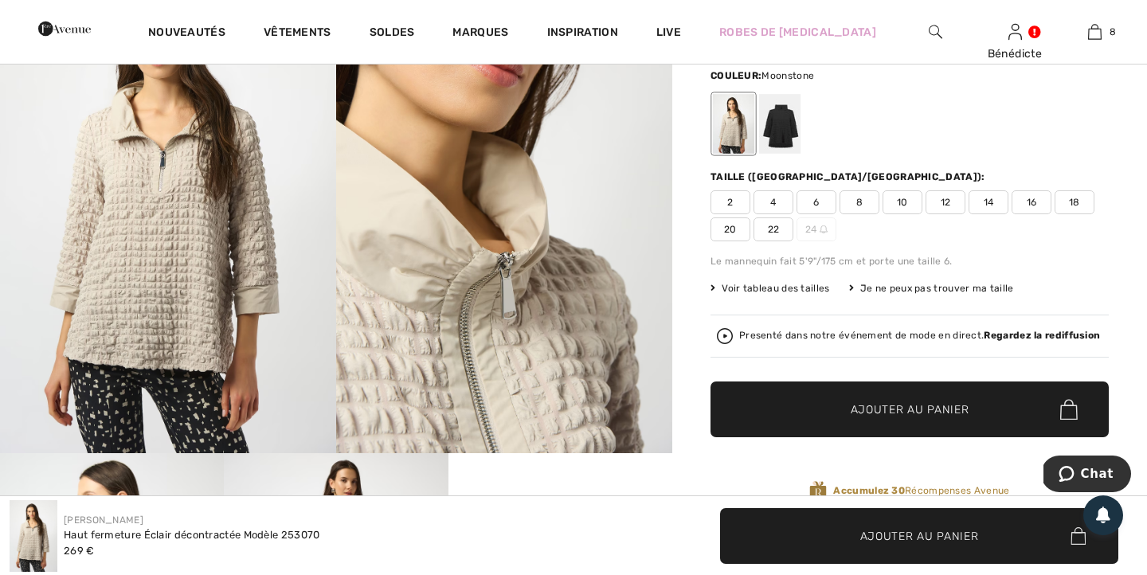
click at [1072, 200] on span "18" at bounding box center [1075, 202] width 40 height 24
click at [945, 410] on span "Ajouter au panier" at bounding box center [910, 410] width 119 height 17
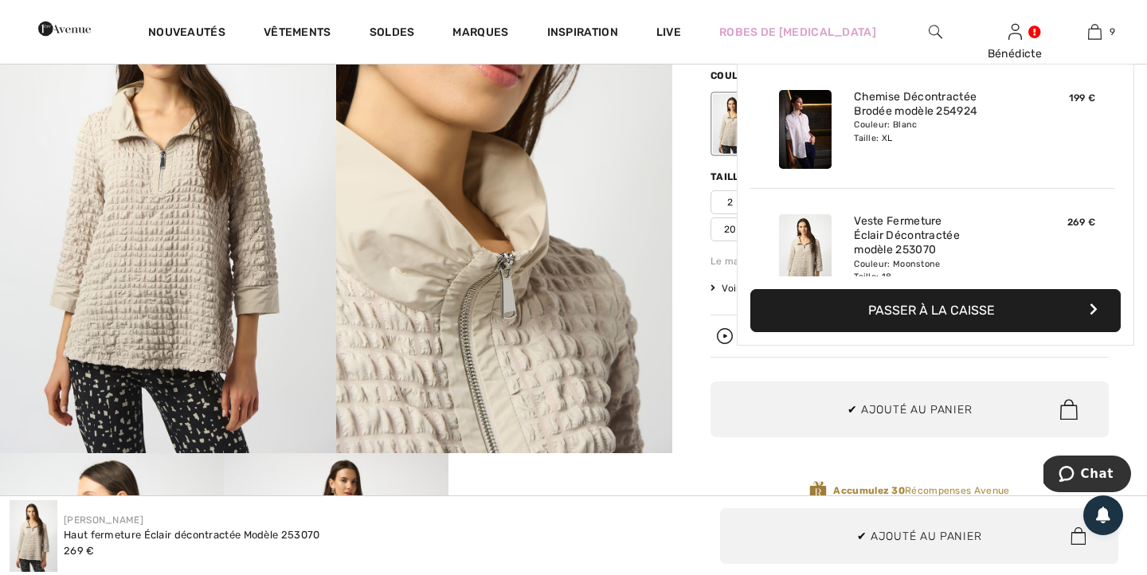
scroll to position [920, 0]
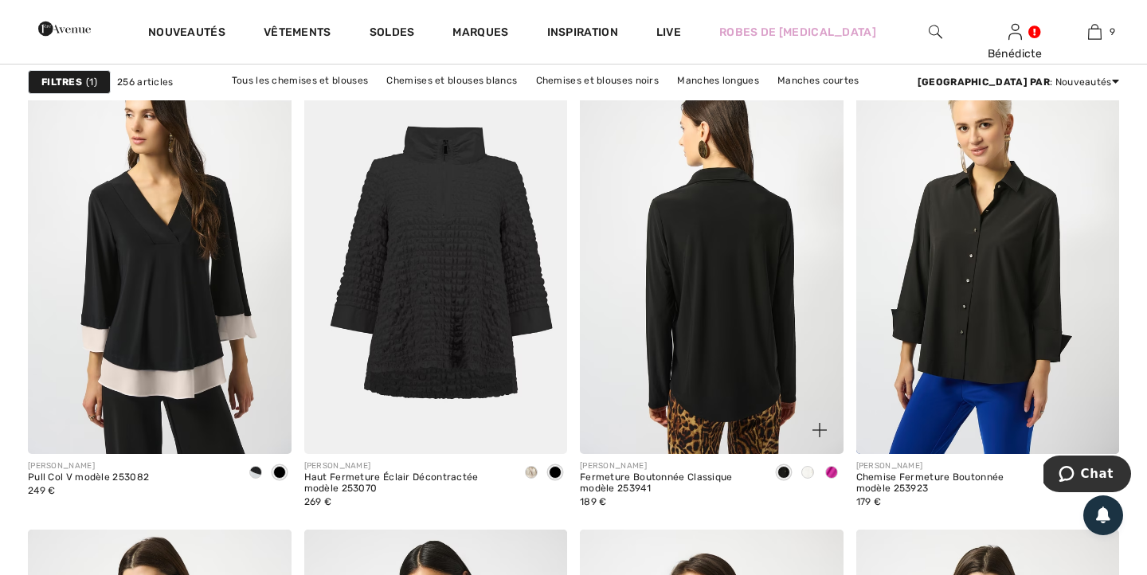
click at [707, 294] on img at bounding box center [712, 257] width 264 height 395
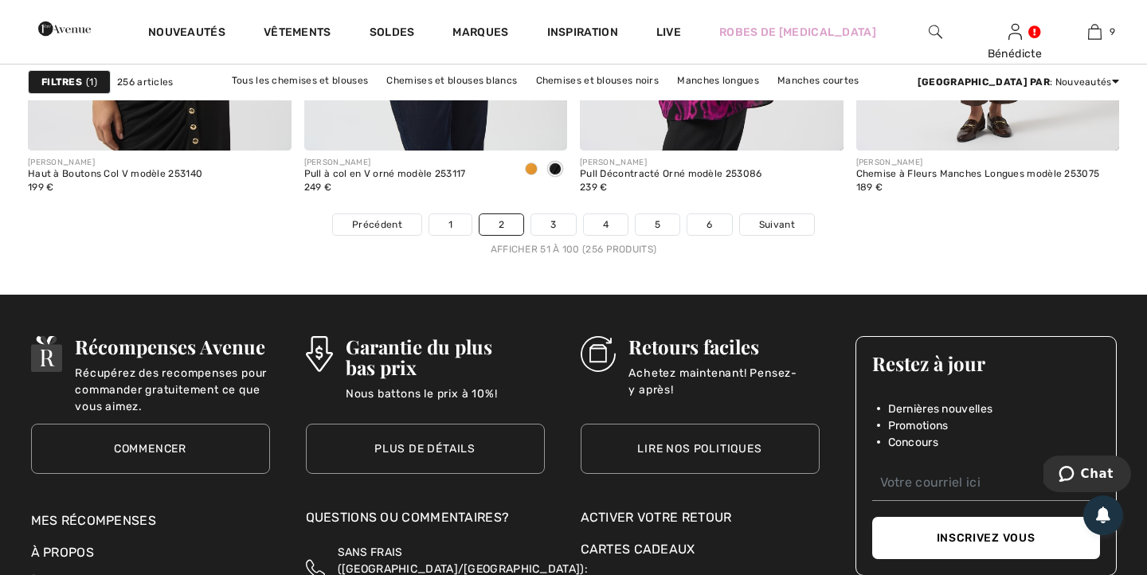
scroll to position [7143, 0]
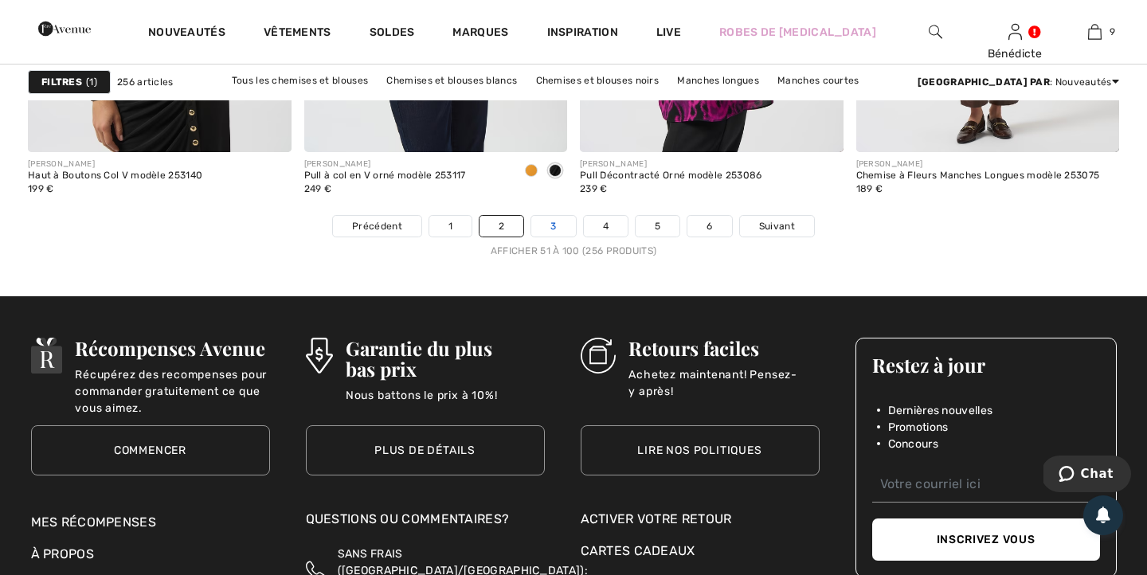
click at [554, 222] on link "3" at bounding box center [553, 226] width 44 height 21
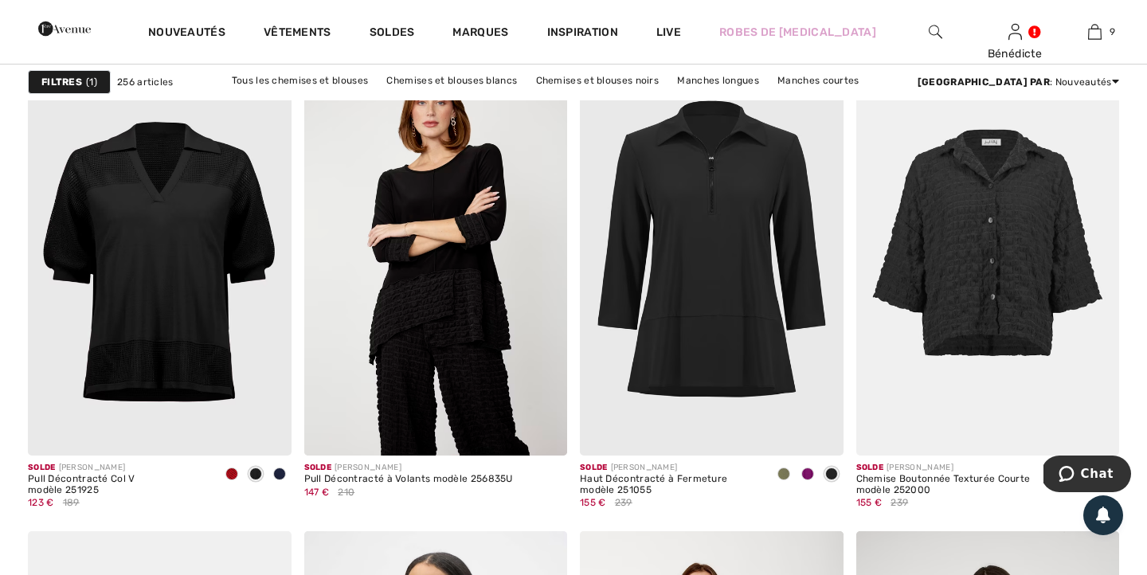
scroll to position [2238, 0]
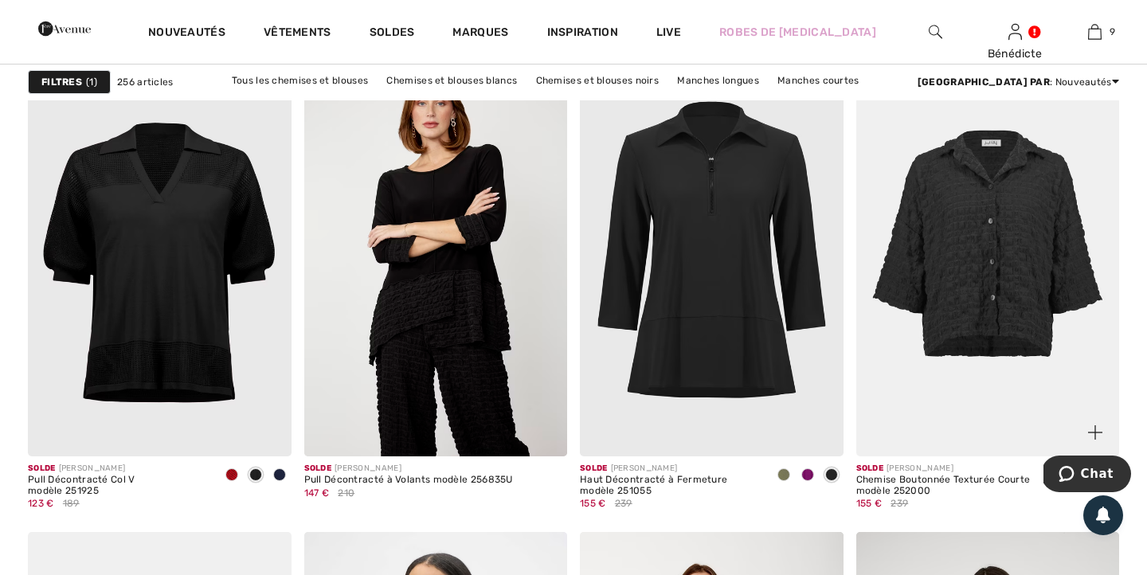
click at [1014, 280] on img at bounding box center [989, 258] width 264 height 395
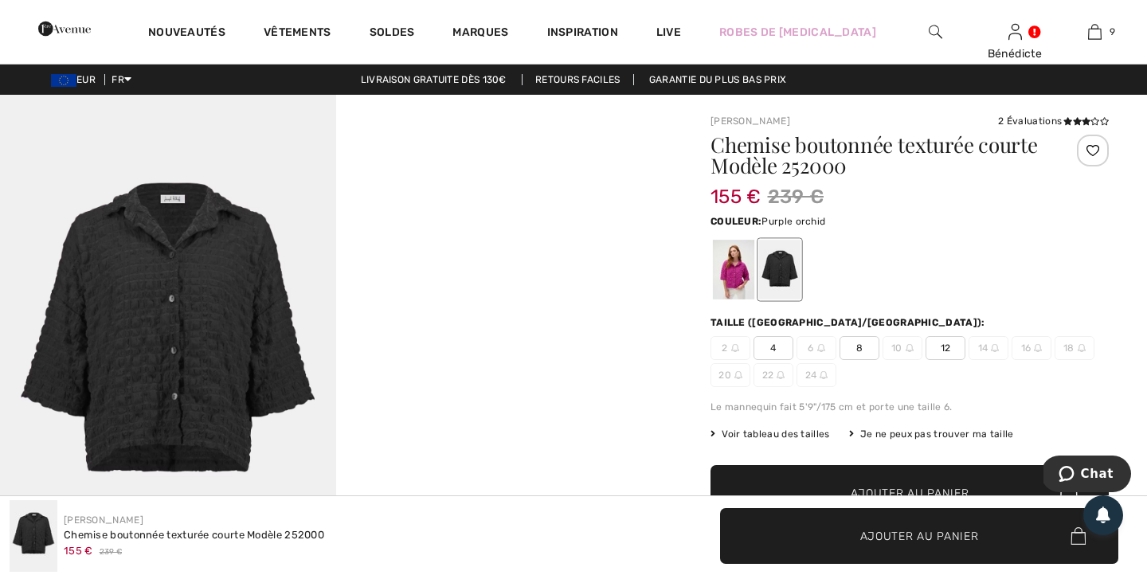
click at [731, 268] on div at bounding box center [733, 270] width 41 height 60
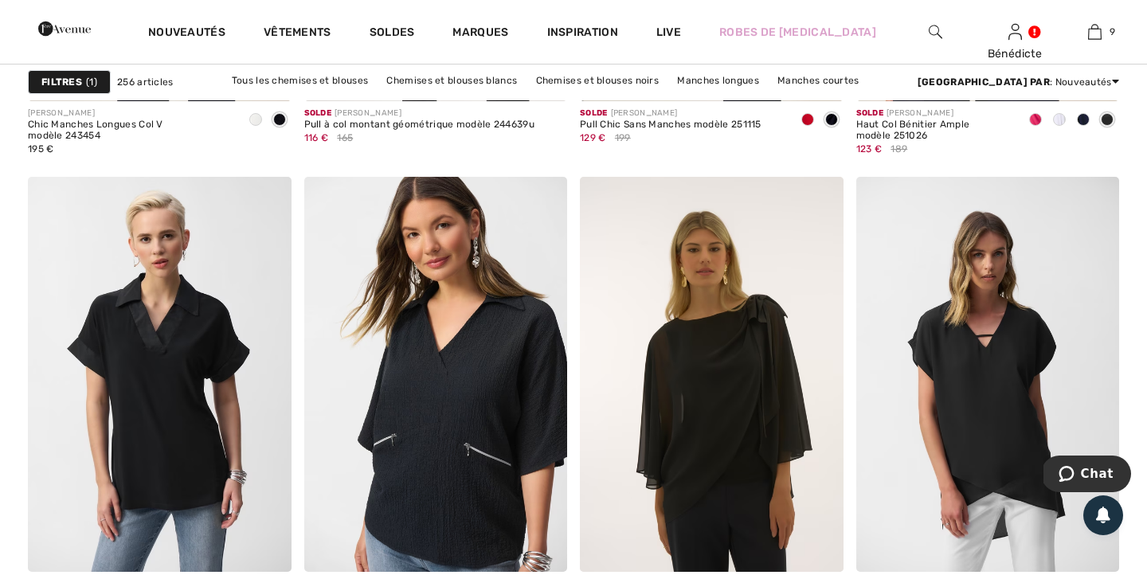
scroll to position [6249, 0]
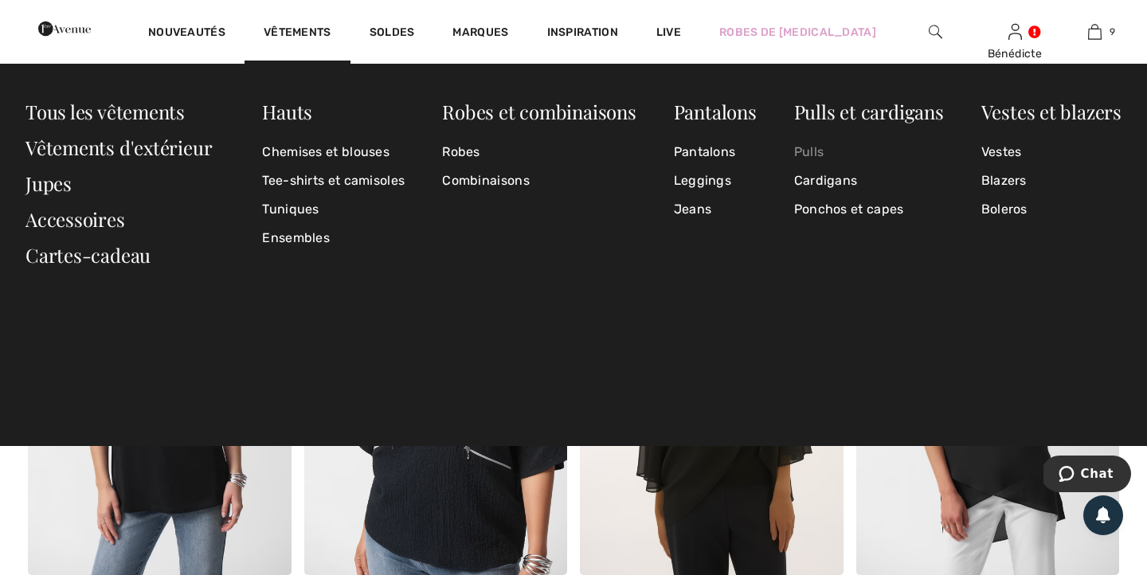
click at [823, 151] on link "Pulls" at bounding box center [869, 152] width 150 height 29
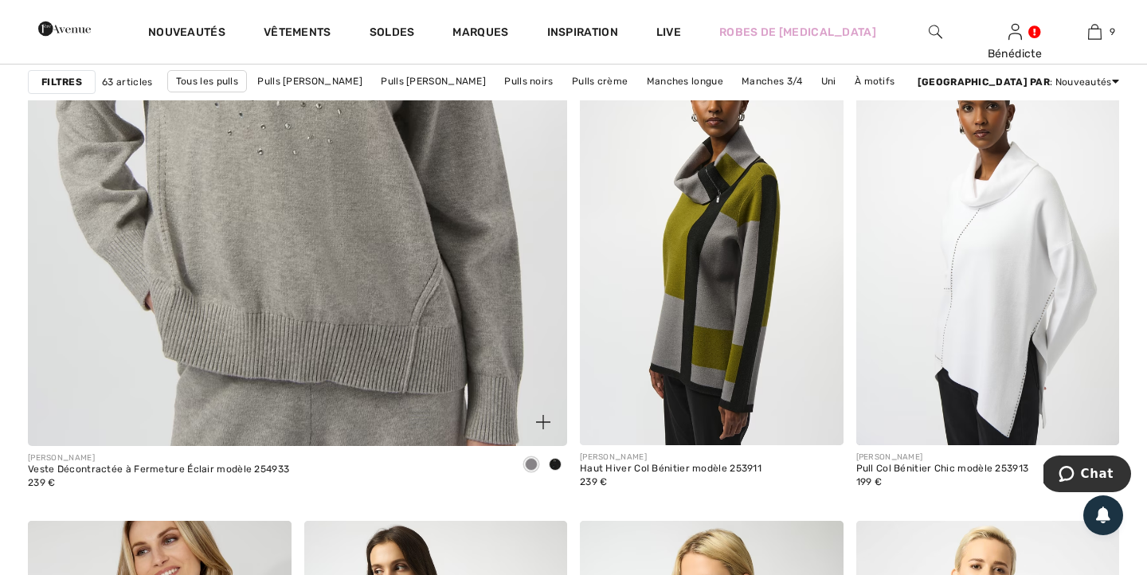
scroll to position [4319, 0]
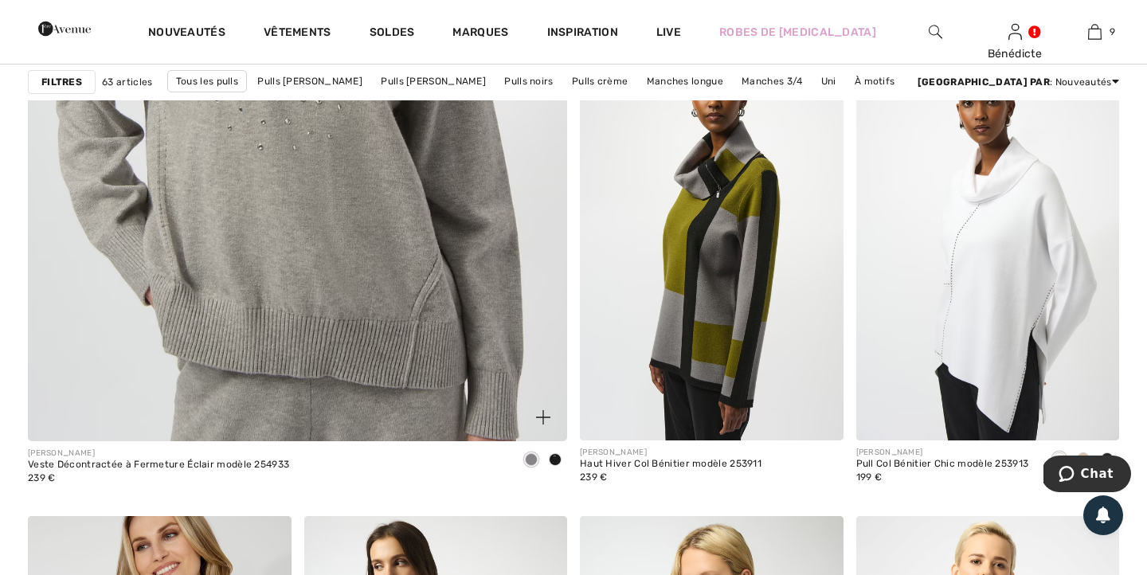
click at [311, 326] on img at bounding box center [297, 59] width 647 height 971
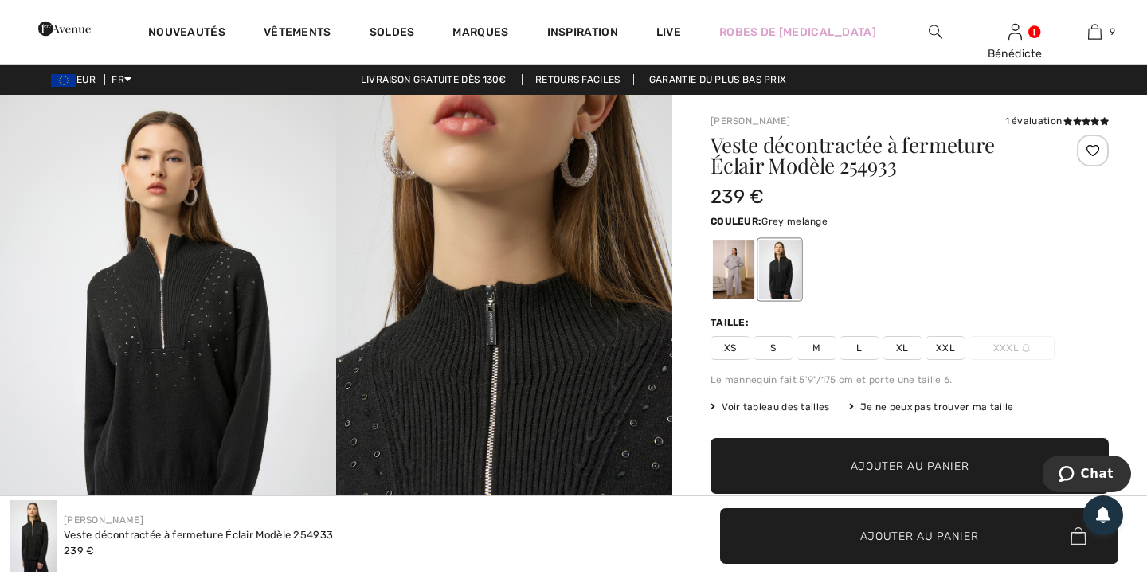
click at [724, 278] on div at bounding box center [733, 270] width 41 height 60
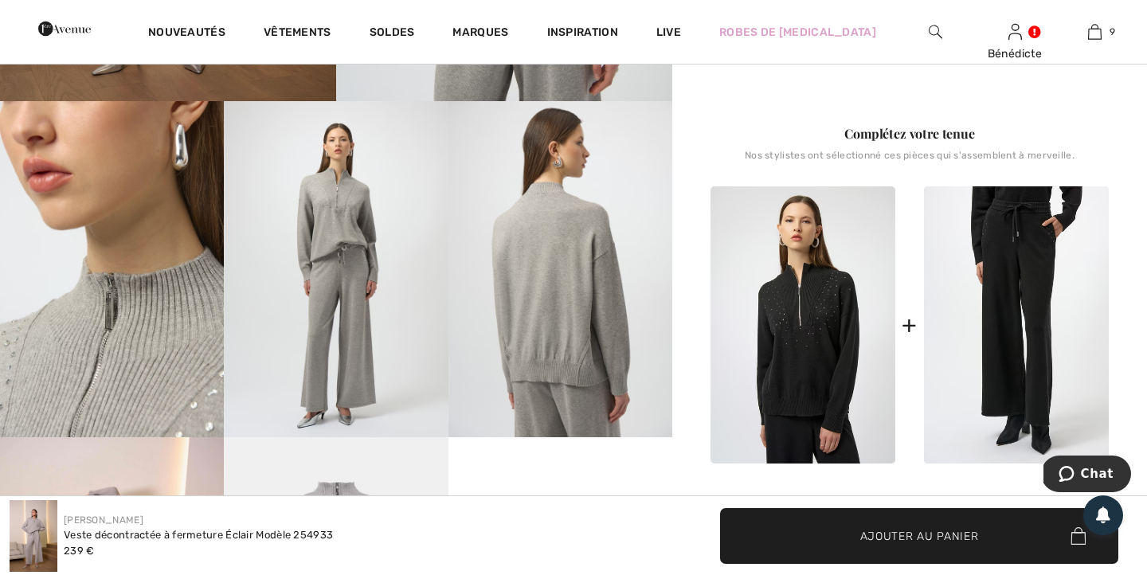
scroll to position [257, 0]
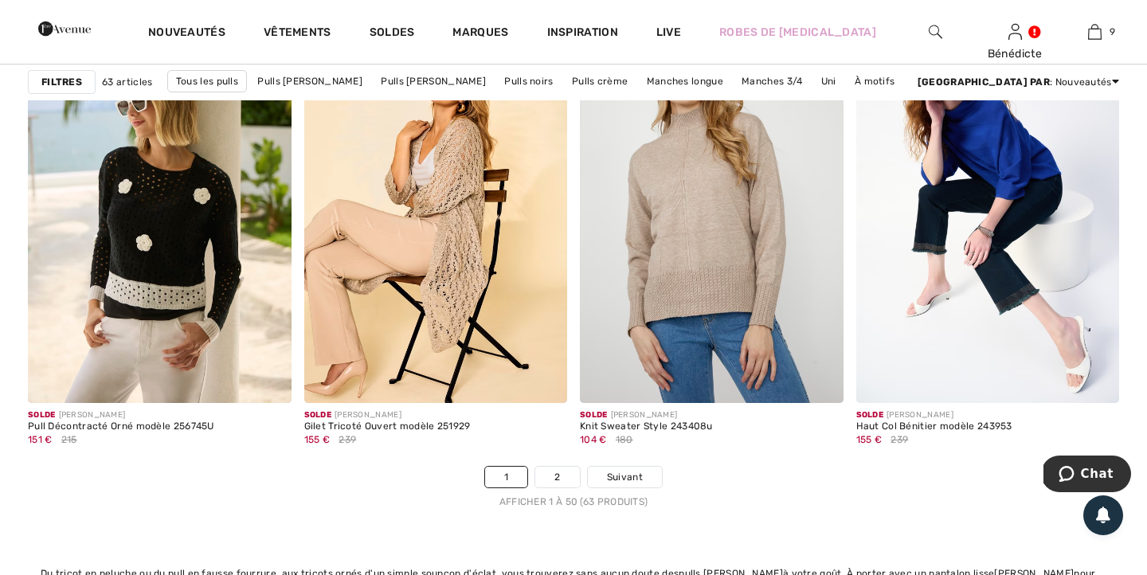
scroll to position [6892, 0]
click at [639, 476] on span "Suivant" at bounding box center [625, 476] width 36 height 14
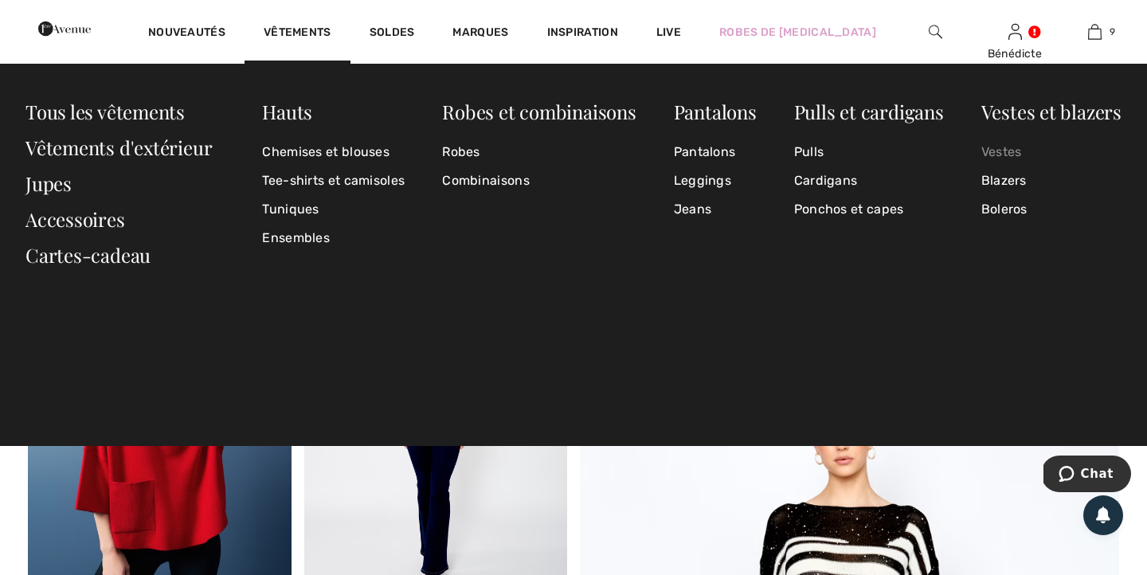
click at [1003, 152] on link "Vestes" at bounding box center [1052, 152] width 140 height 29
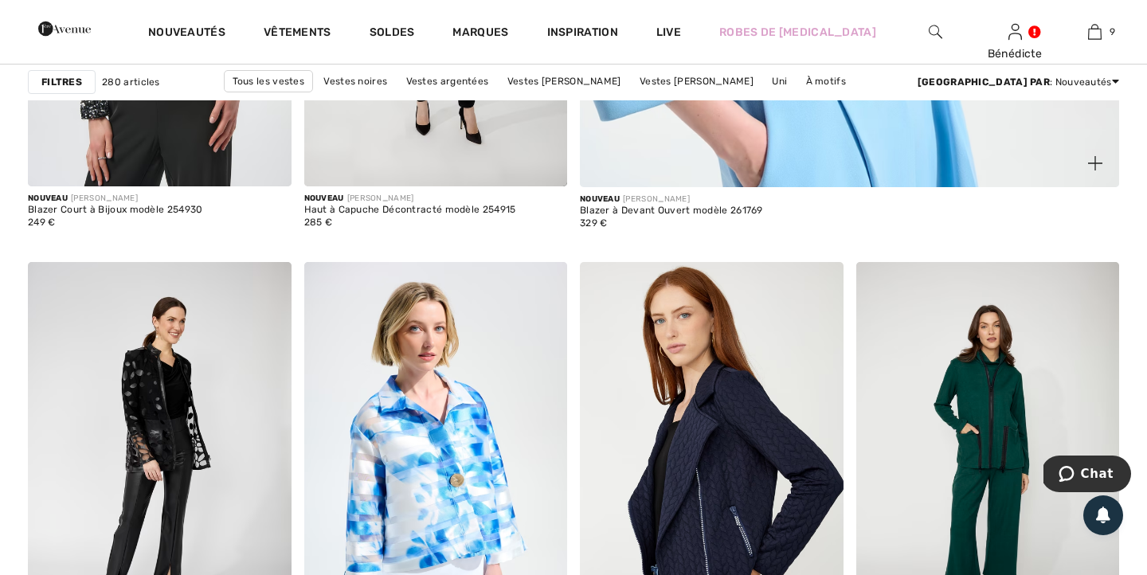
scroll to position [863, 0]
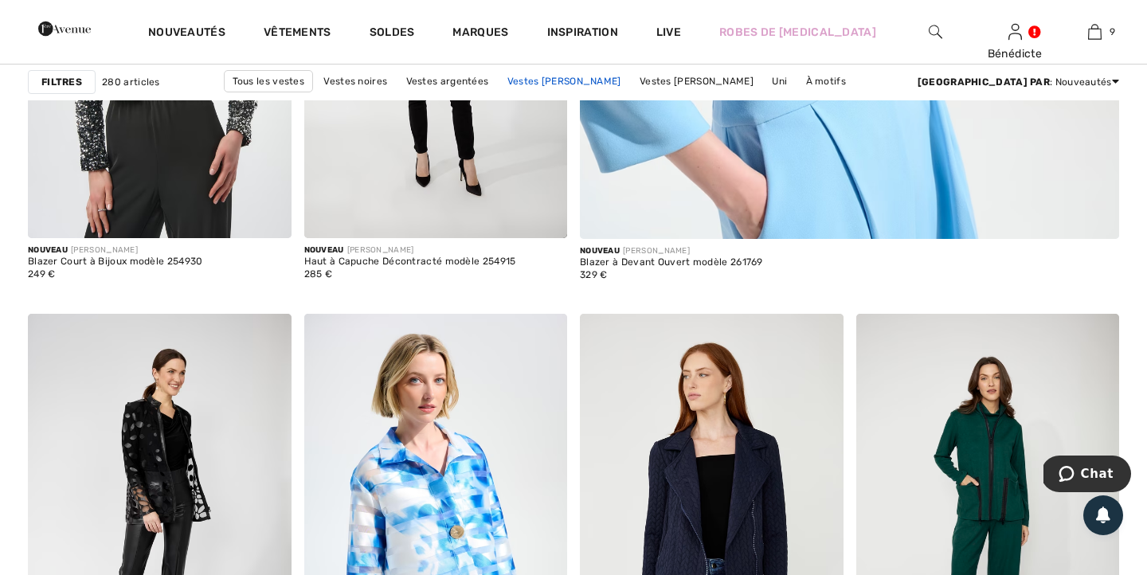
click at [614, 90] on link "Vestes Joseph Ribkoff" at bounding box center [565, 81] width 130 height 21
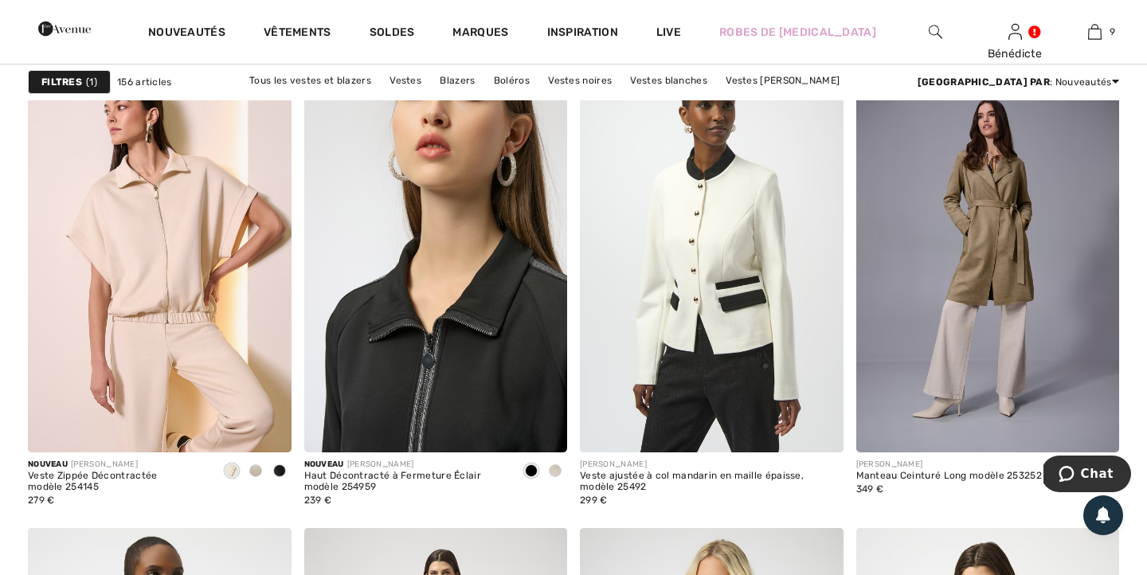
scroll to position [1122, 0]
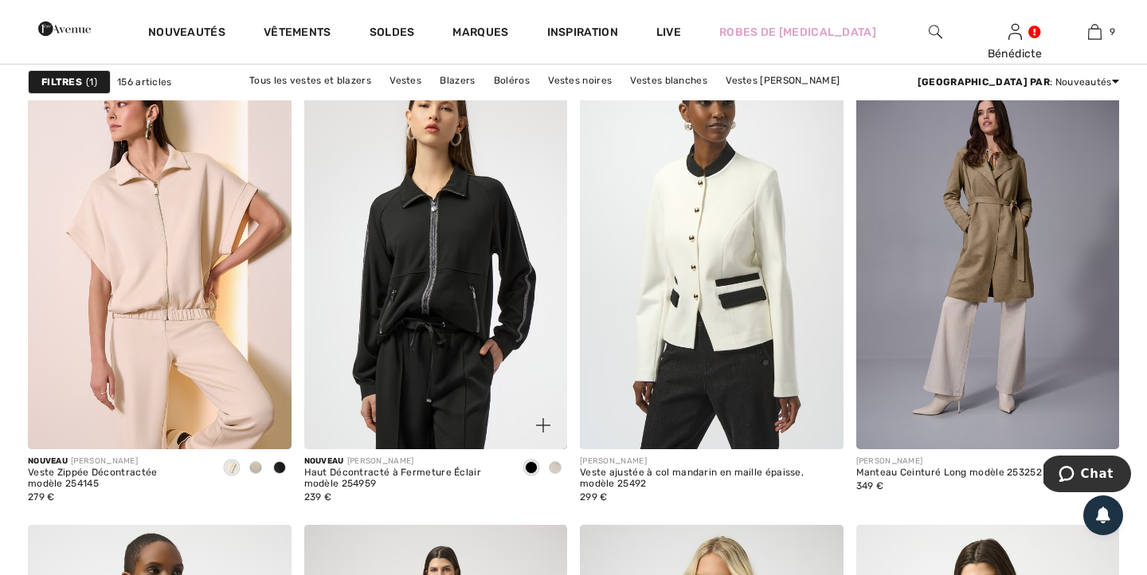
click at [555, 469] on span at bounding box center [555, 467] width 13 height 13
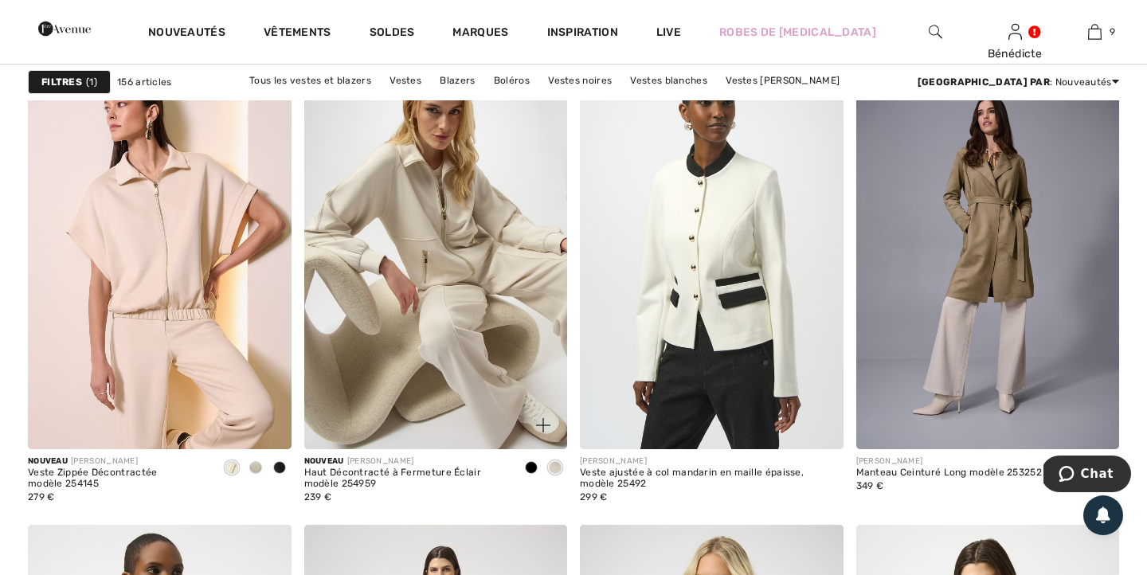
click at [531, 469] on span at bounding box center [531, 467] width 13 height 13
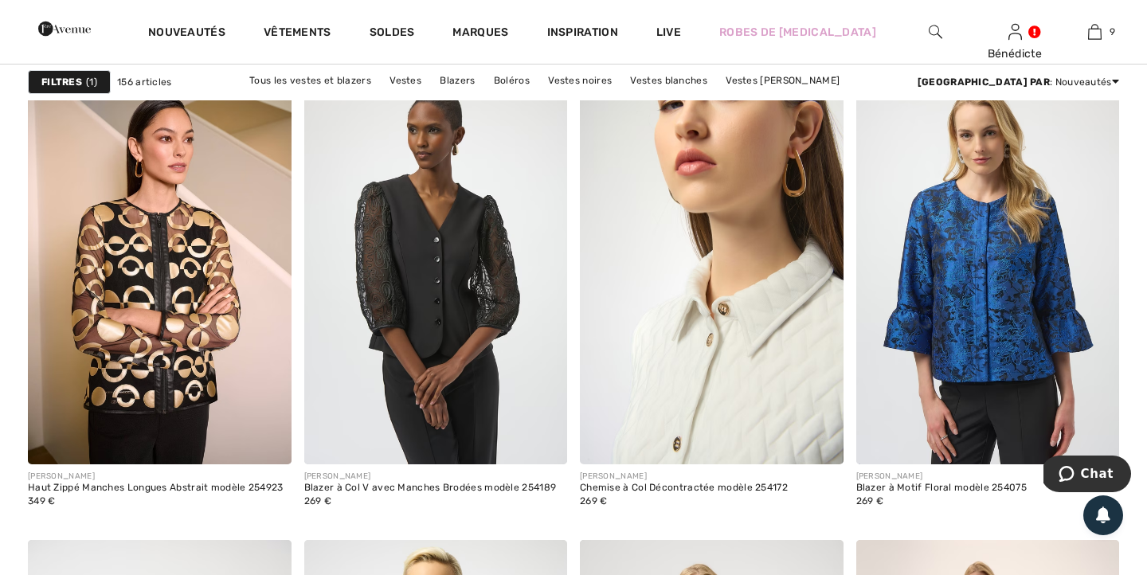
scroll to position [2233, 0]
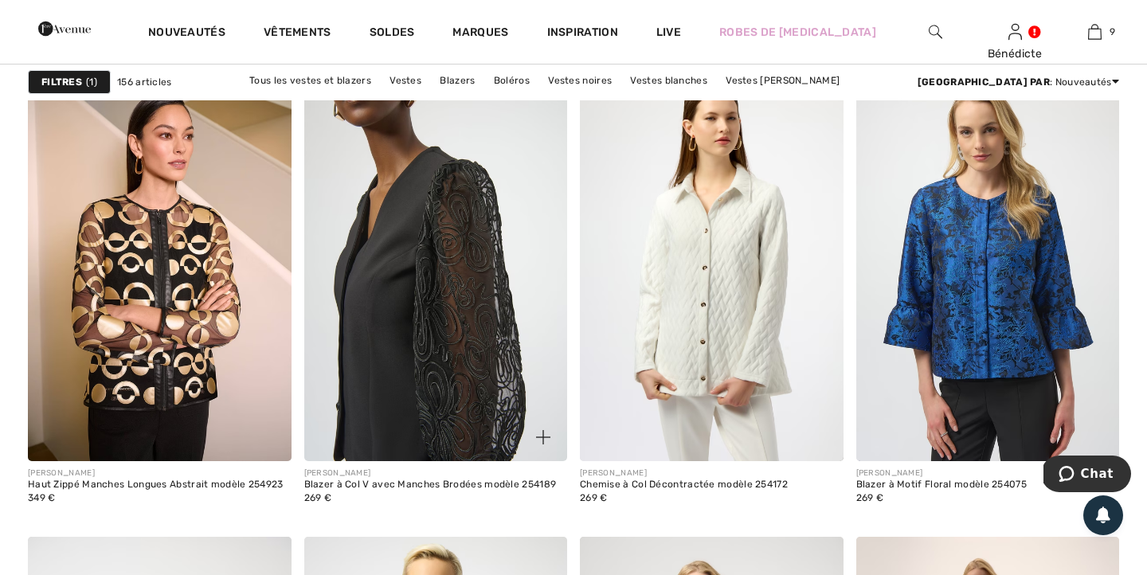
click at [420, 296] on img at bounding box center [436, 263] width 264 height 395
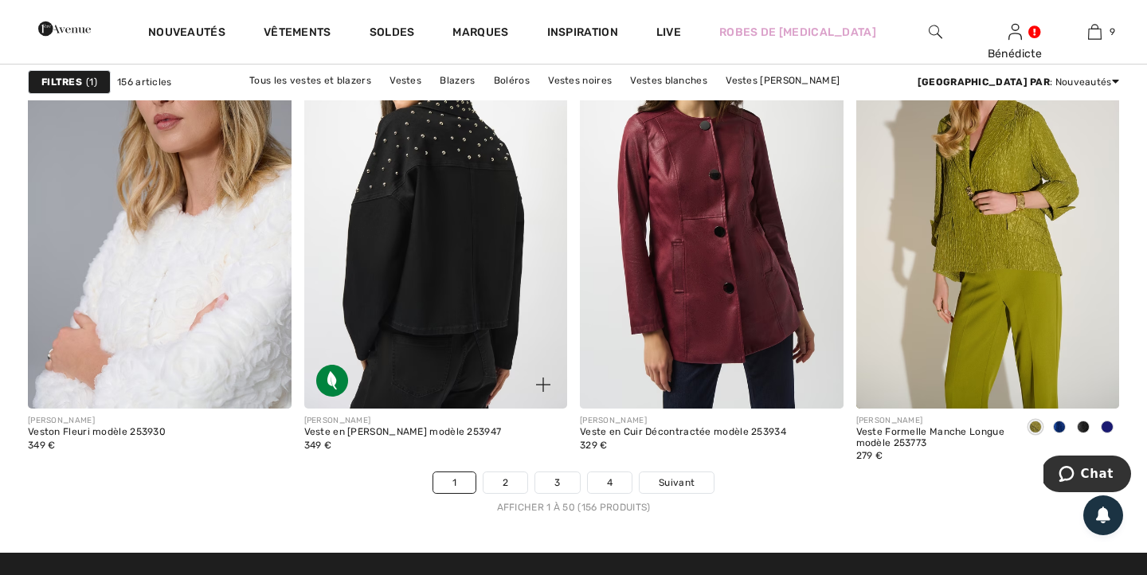
scroll to position [6892, 0]
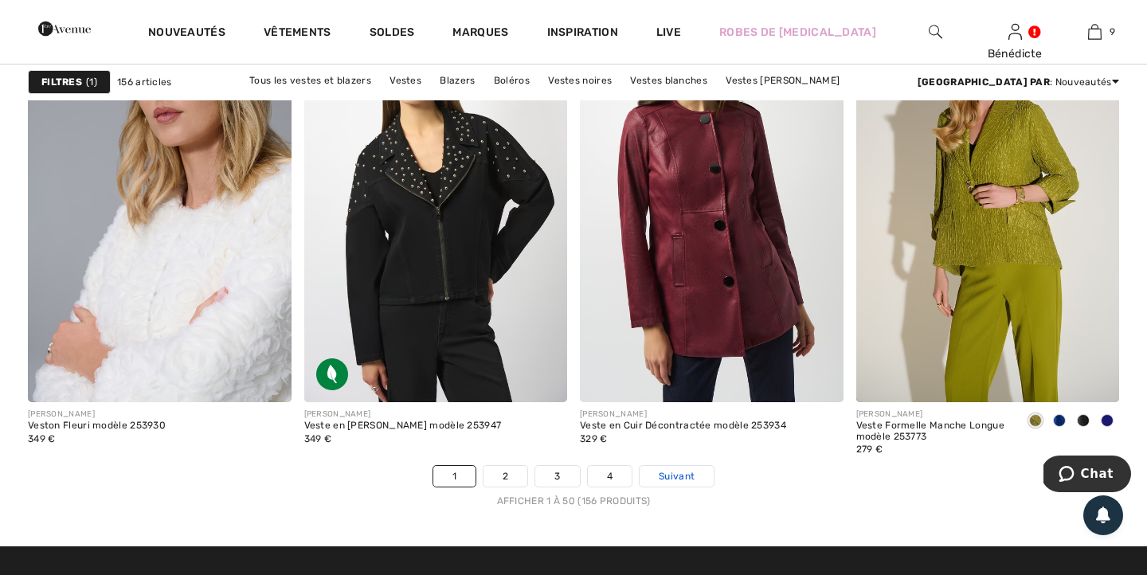
click at [676, 483] on span "Suivant" at bounding box center [677, 476] width 36 height 14
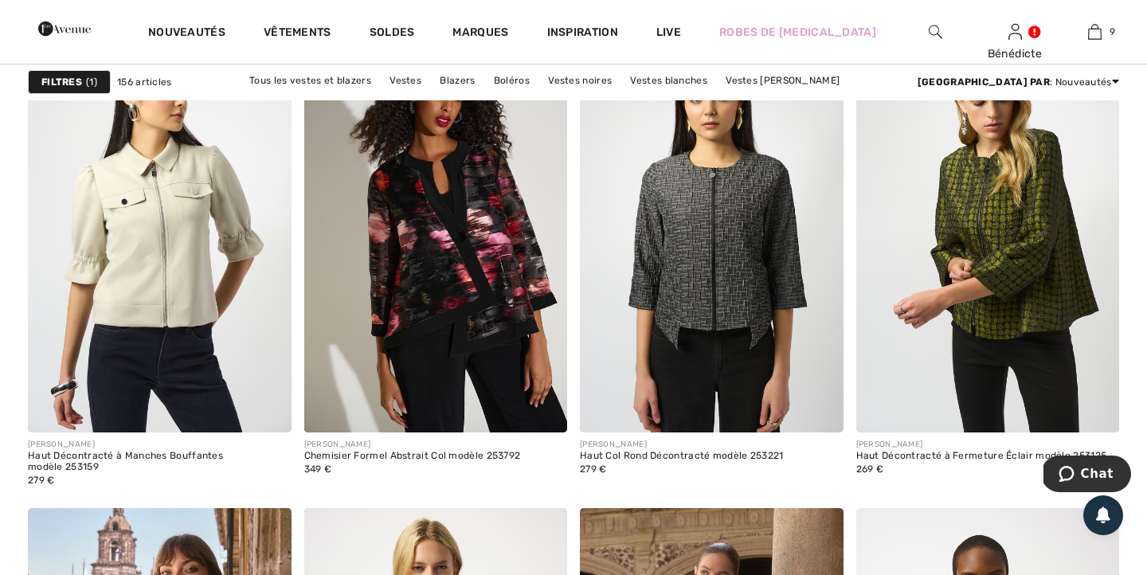
scroll to position [1138, 0]
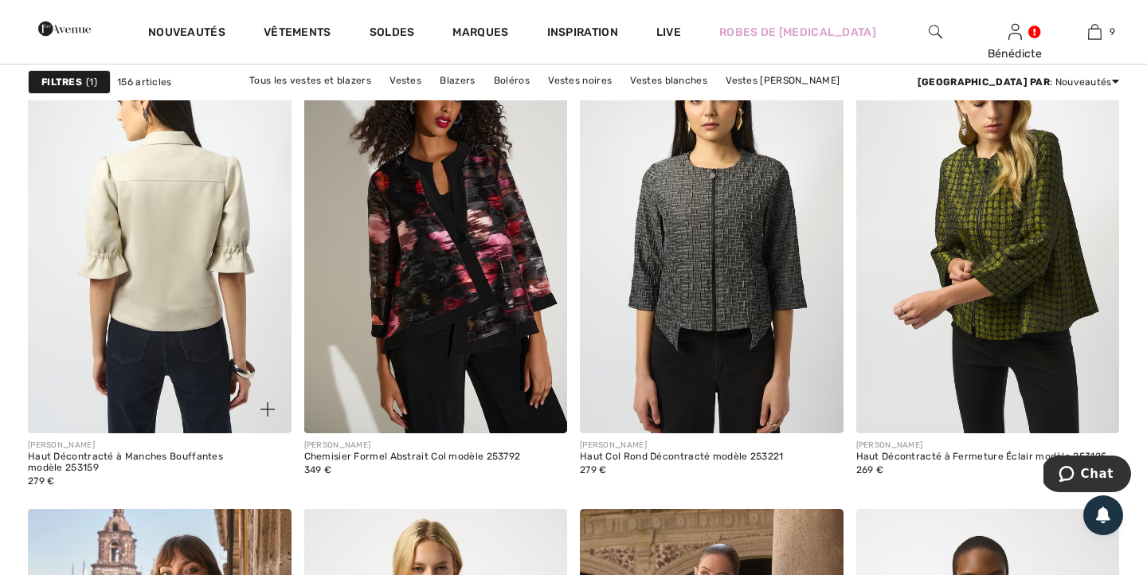
click at [149, 280] on img at bounding box center [160, 236] width 264 height 395
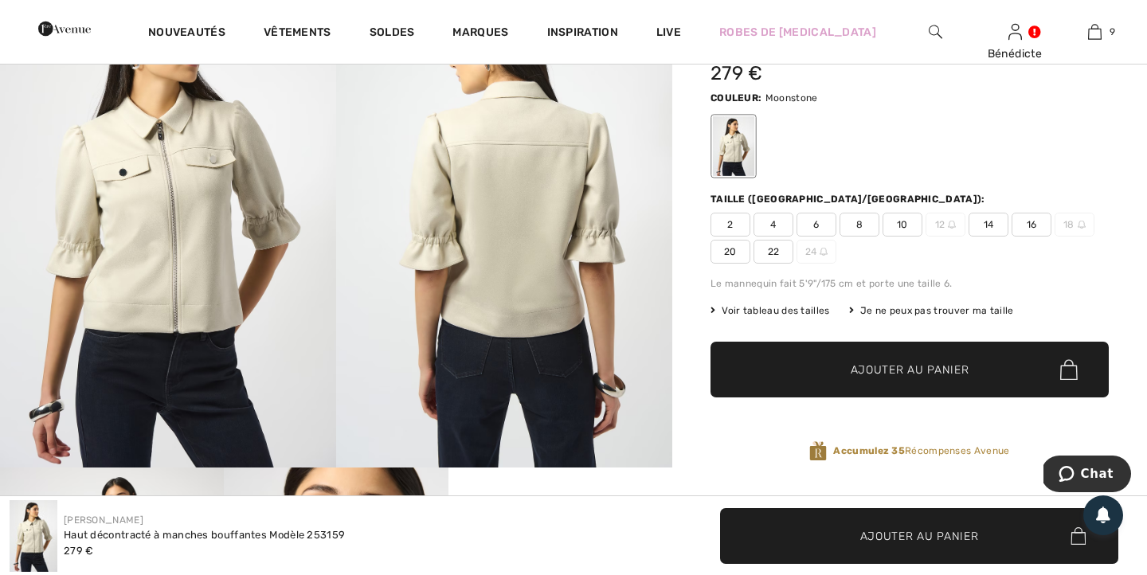
scroll to position [130, 0]
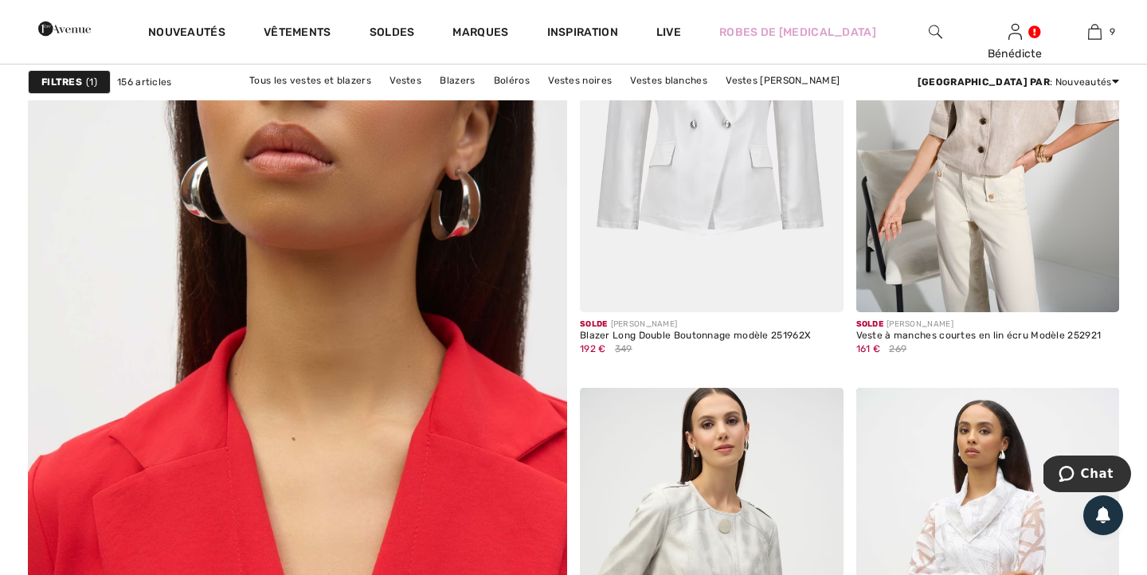
scroll to position [3975, 0]
